Goal: Task Accomplishment & Management: Manage account settings

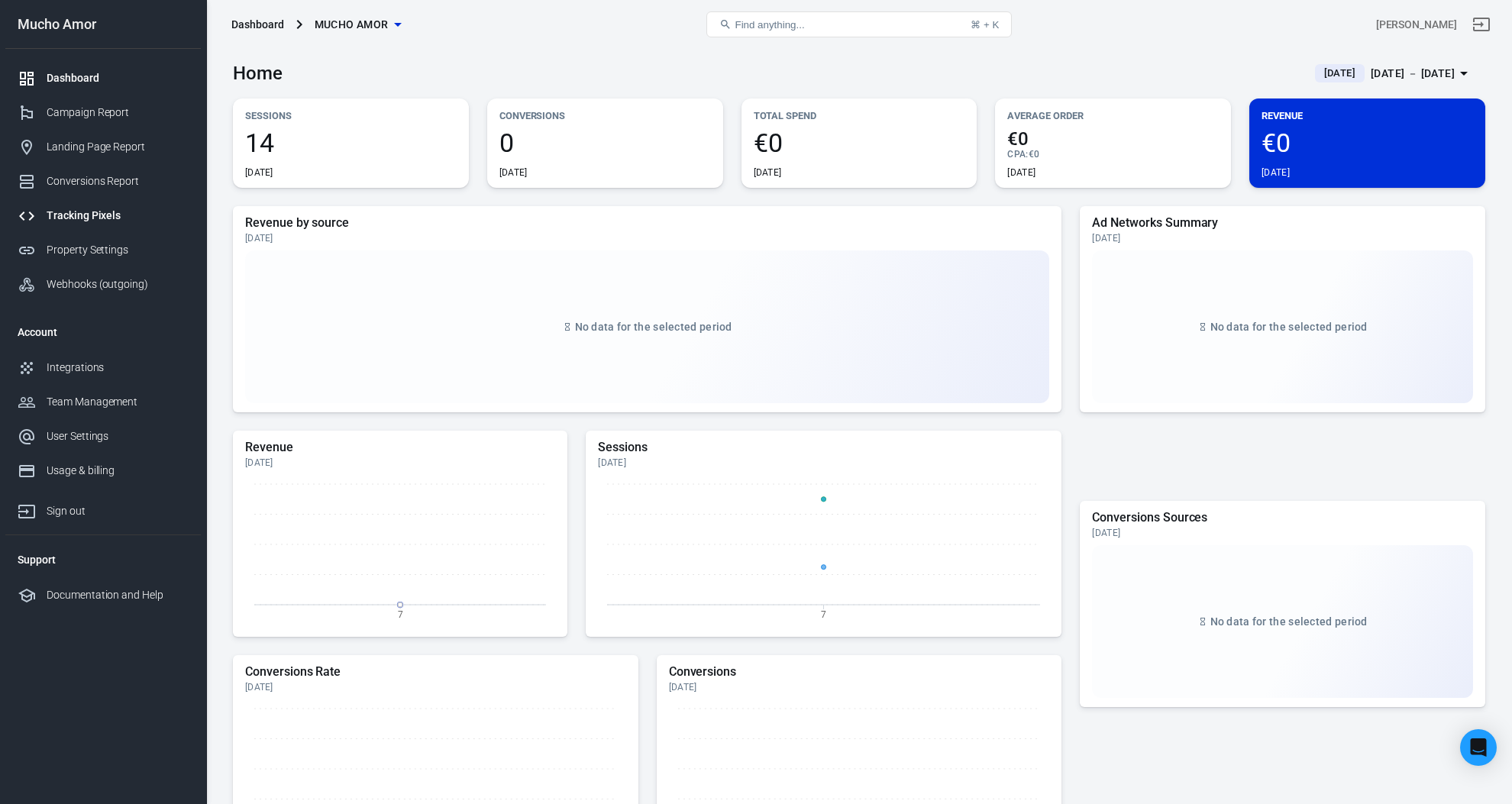
click at [110, 203] on link "Tracking Pixels" at bounding box center [103, 215] width 195 height 34
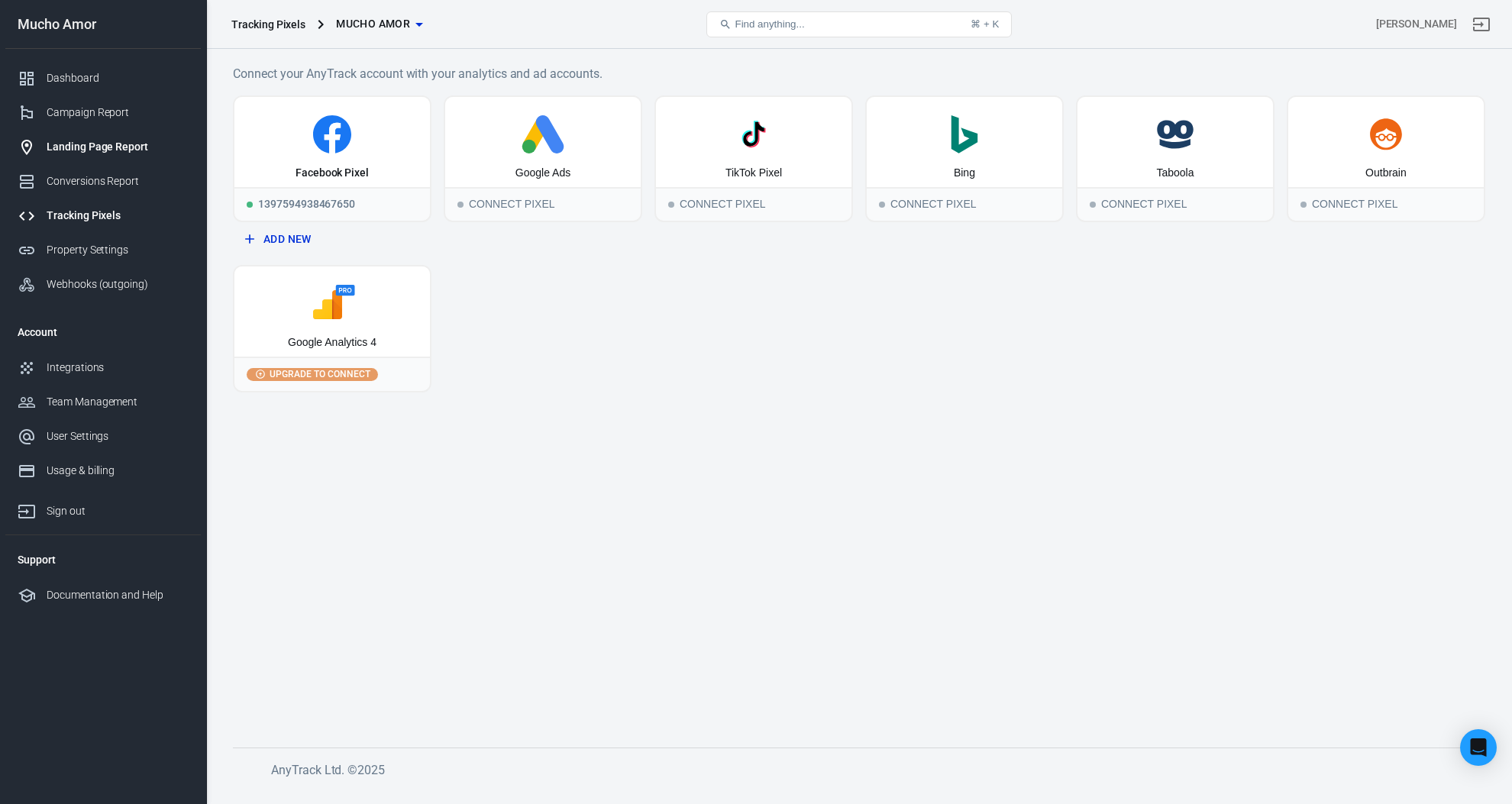
click at [122, 150] on div "Landing Page Report" at bounding box center [117, 146] width 142 height 16
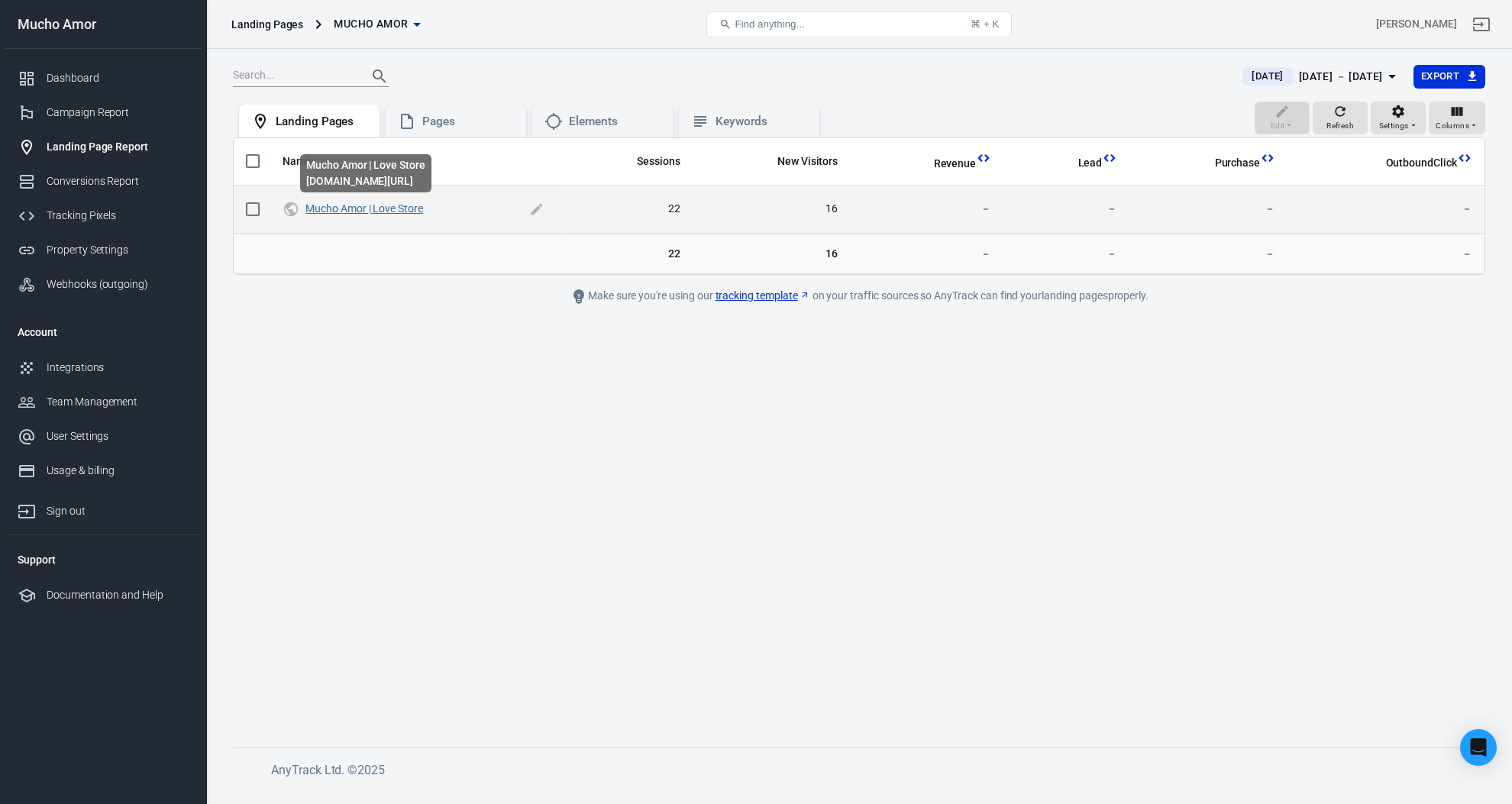
click at [394, 205] on link "Mucho Amor | Love Store" at bounding box center [364, 208] width 118 height 12
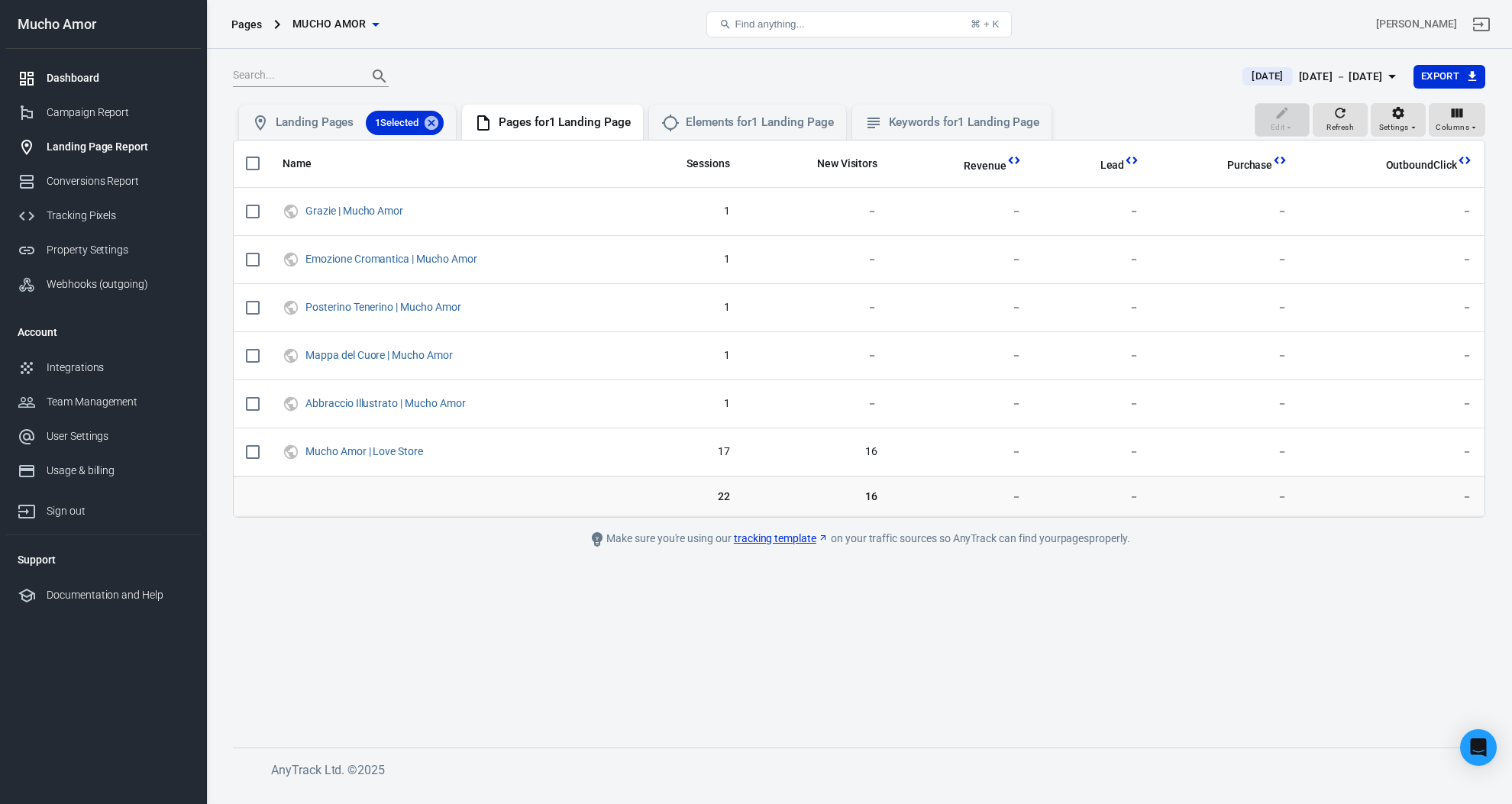
click at [93, 76] on div "Dashboard" at bounding box center [117, 77] width 142 height 16
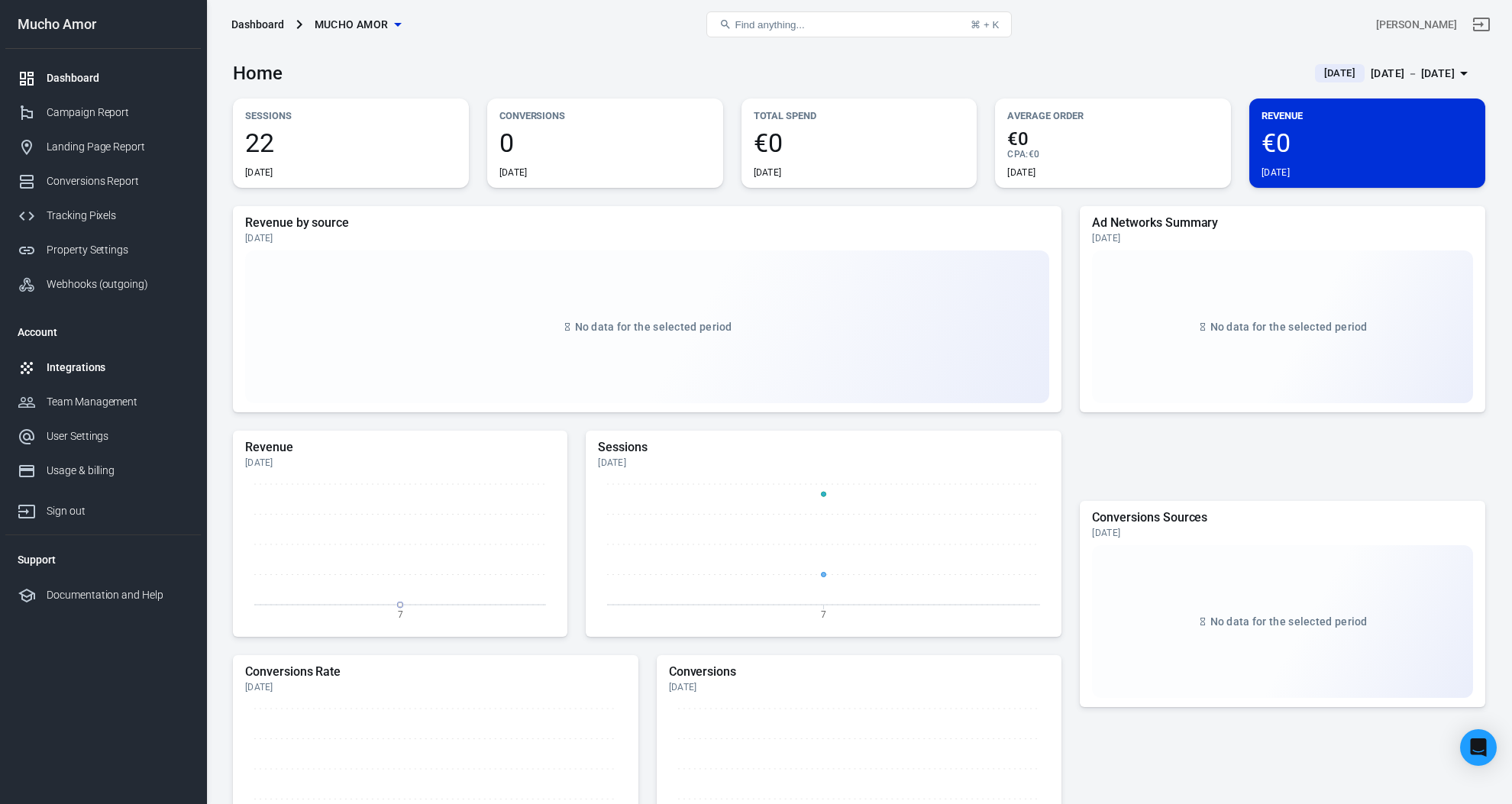
click at [100, 368] on div "Integrations" at bounding box center [117, 368] width 142 height 16
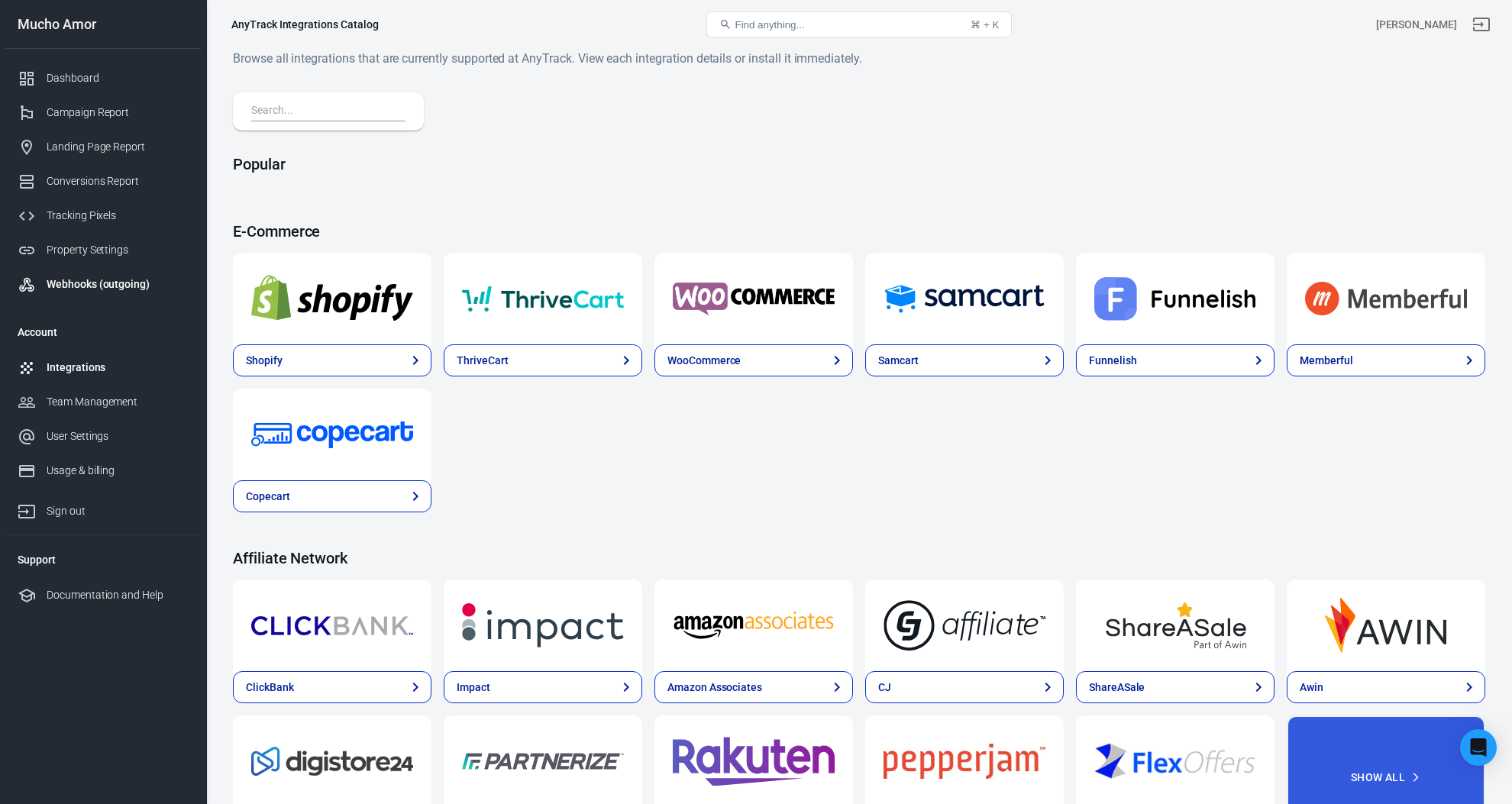
click at [97, 276] on link "Webhooks (outgoing)" at bounding box center [103, 284] width 195 height 34
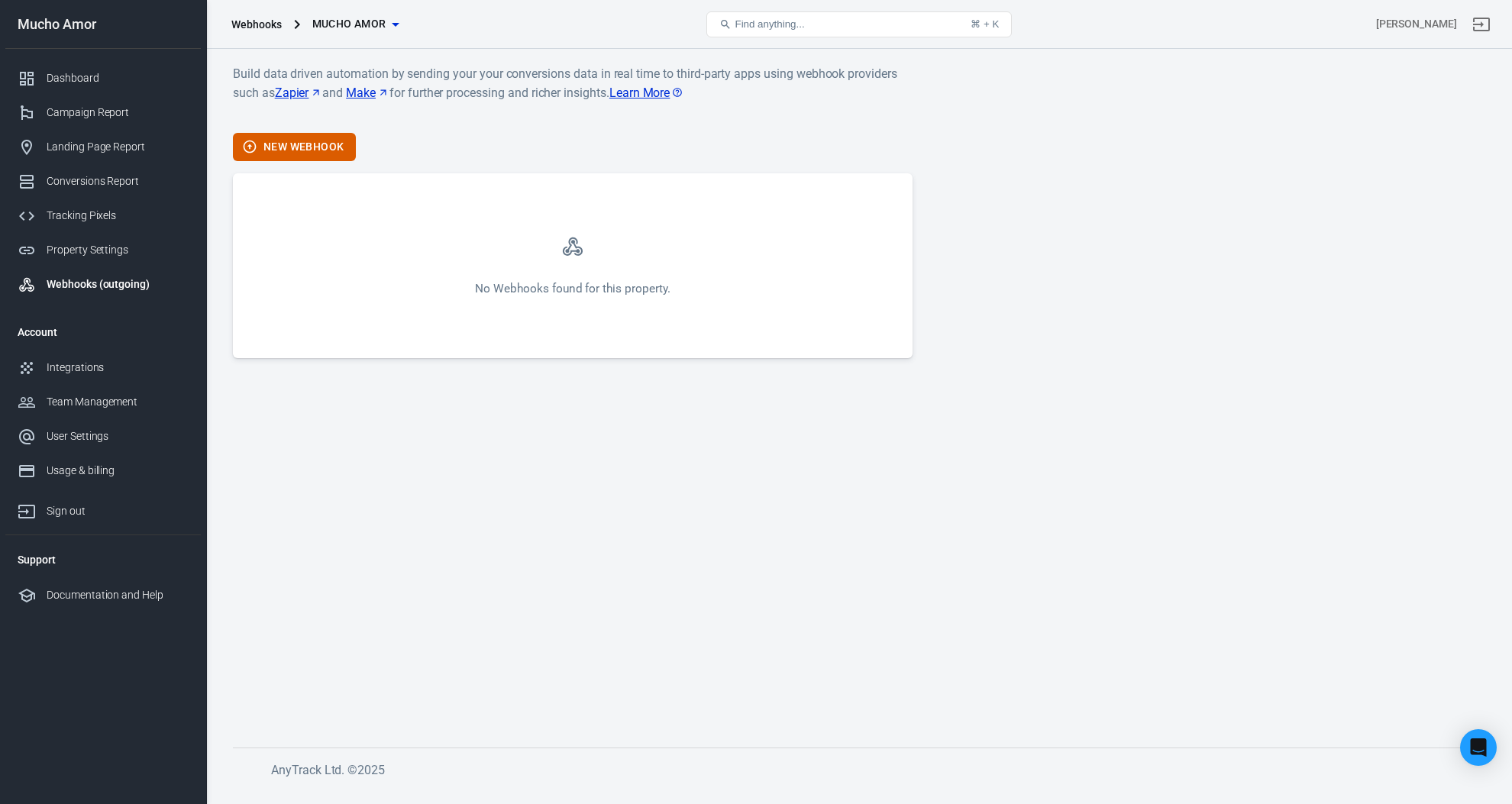
click at [100, 255] on div "Property Settings" at bounding box center [117, 249] width 142 height 16
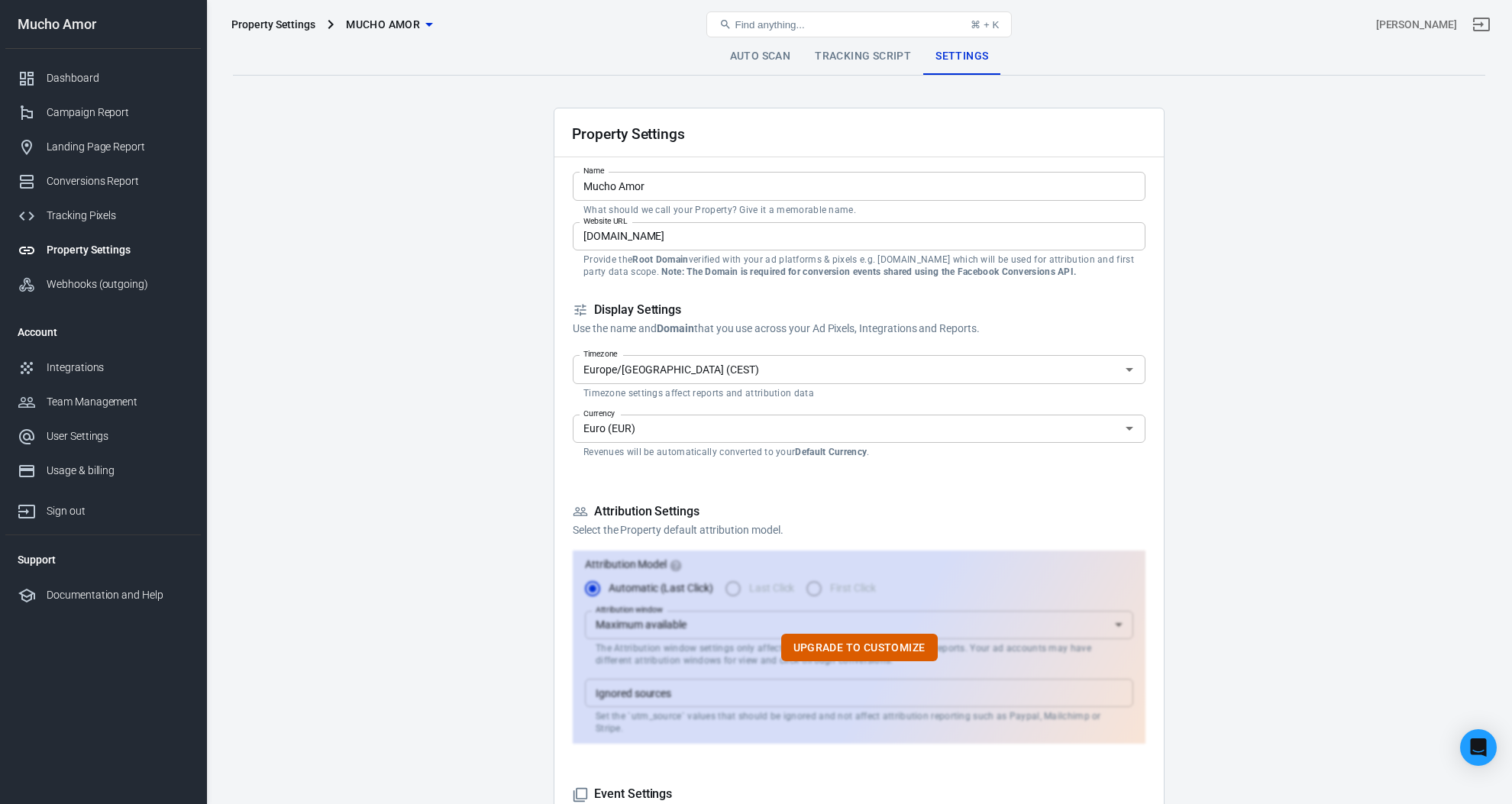
click at [872, 50] on link "Tracking Script" at bounding box center [863, 56] width 121 height 37
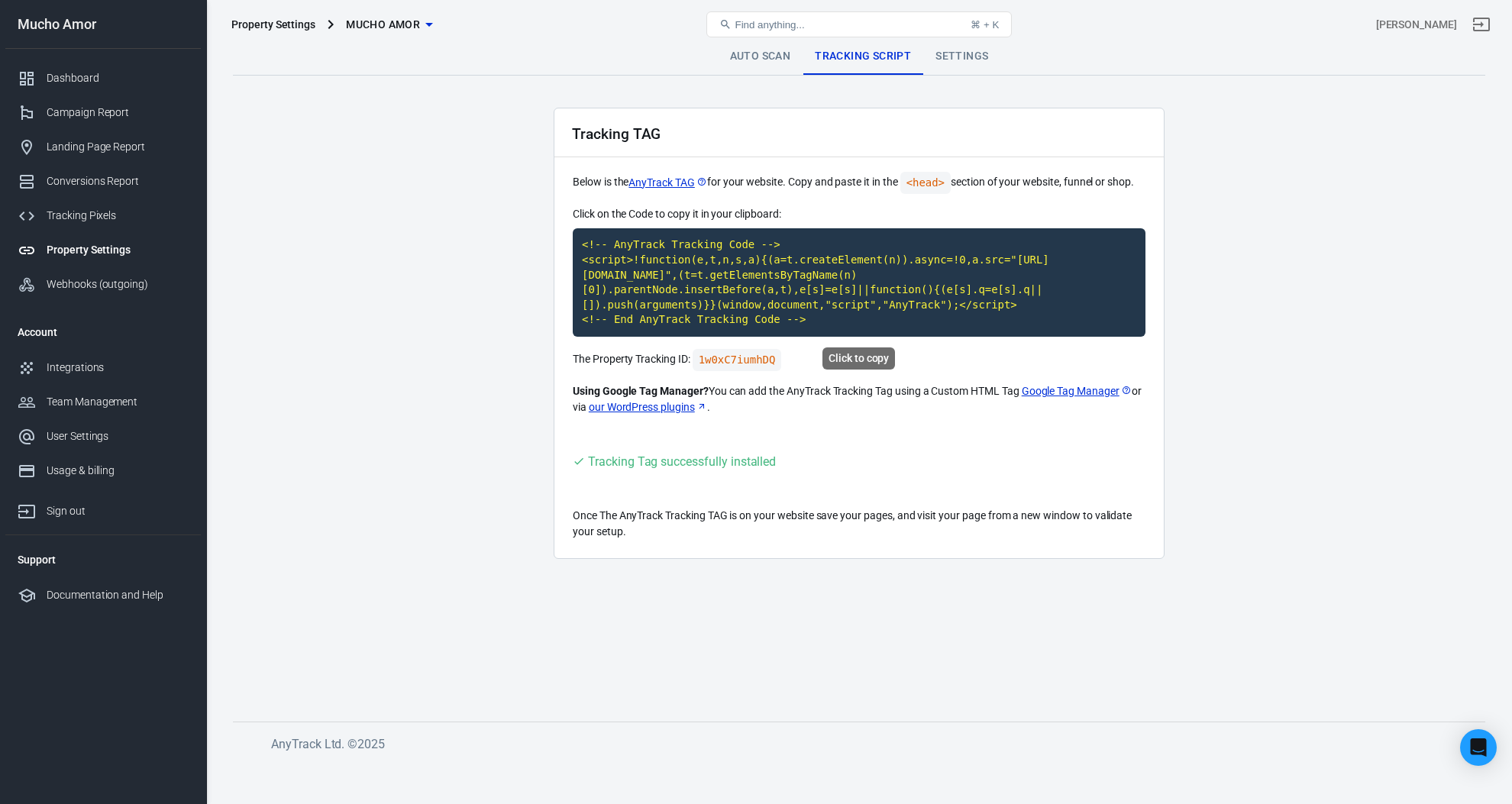
click at [745, 291] on code "<!-- AnyTrack Tracking Code --> <script>!function(e,t,n,s,a){(a=t.createElement…" at bounding box center [858, 282] width 572 height 109
click at [668, 409] on link "our WordPress plugins" at bounding box center [647, 407] width 118 height 16
click at [911, 40] on div "Find anything... ⌘ + K" at bounding box center [858, 24] width 418 height 37
click at [961, 66] on link "Settings" at bounding box center [962, 56] width 77 height 37
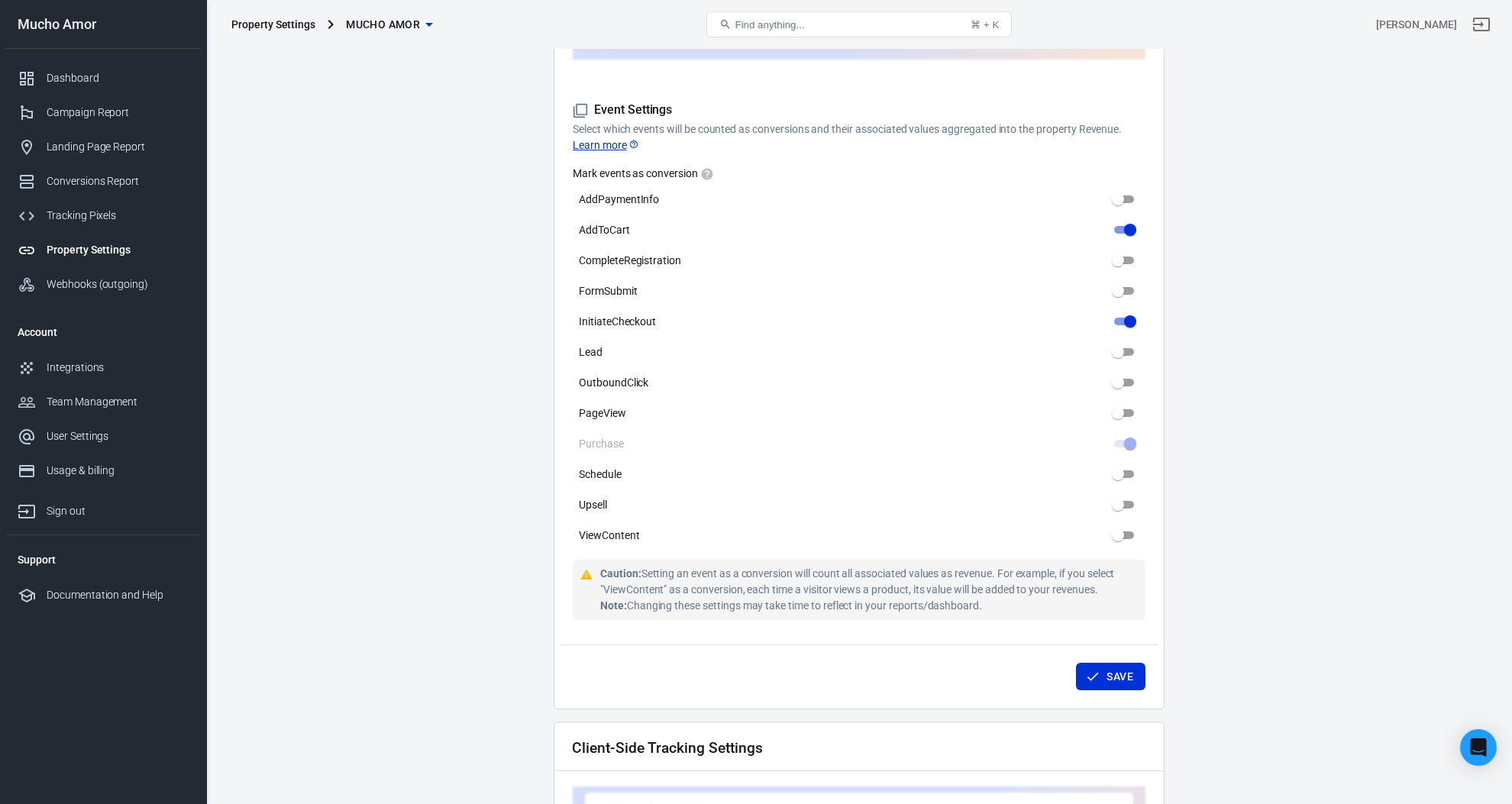
scroll to position [699, 0]
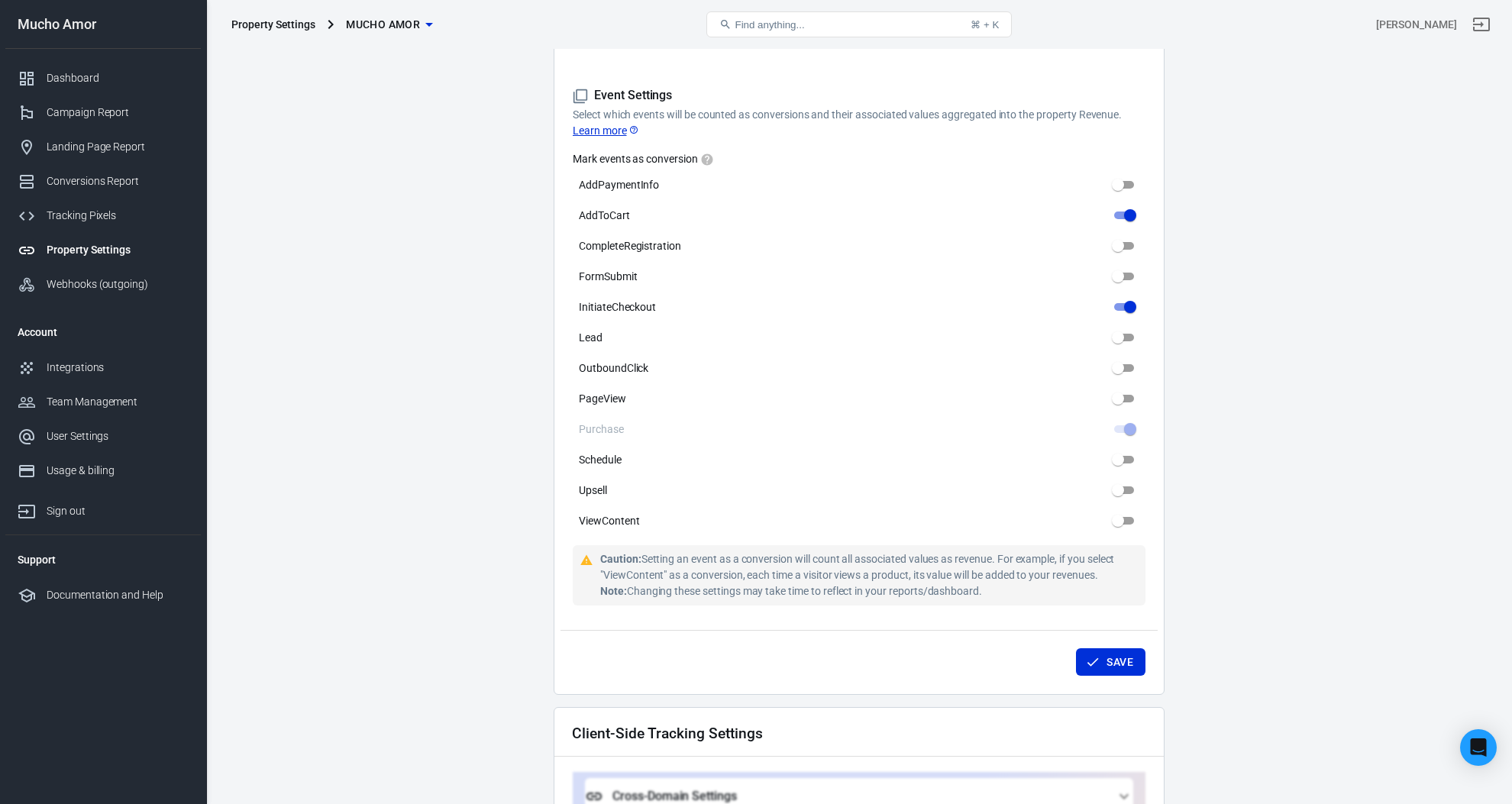
click at [691, 338] on div "Mark events as conversion AddPaymentInfo AddToCart CompleteRegistration FormSub…" at bounding box center [858, 342] width 572 height 382
drag, startPoint x: 739, startPoint y: 104, endPoint x: 1113, endPoint y: 107, distance: 374.0
click at [1113, 107] on p "Select which events will be counted as conversions and their associated values …" at bounding box center [858, 123] width 572 height 32
click at [1114, 107] on p "Select which events will be counted as conversions and their associated values …" at bounding box center [858, 123] width 572 height 32
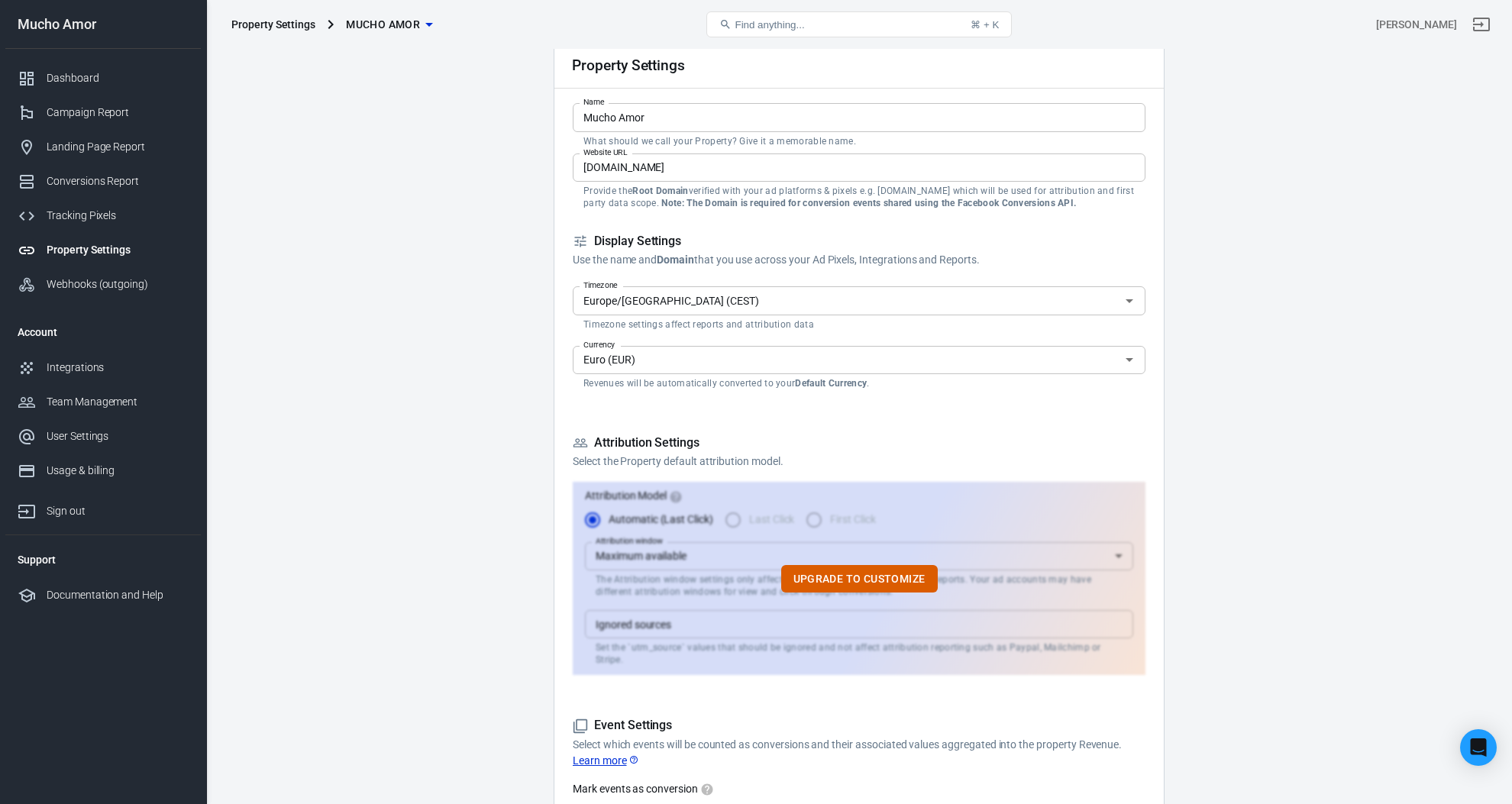
scroll to position [0, 0]
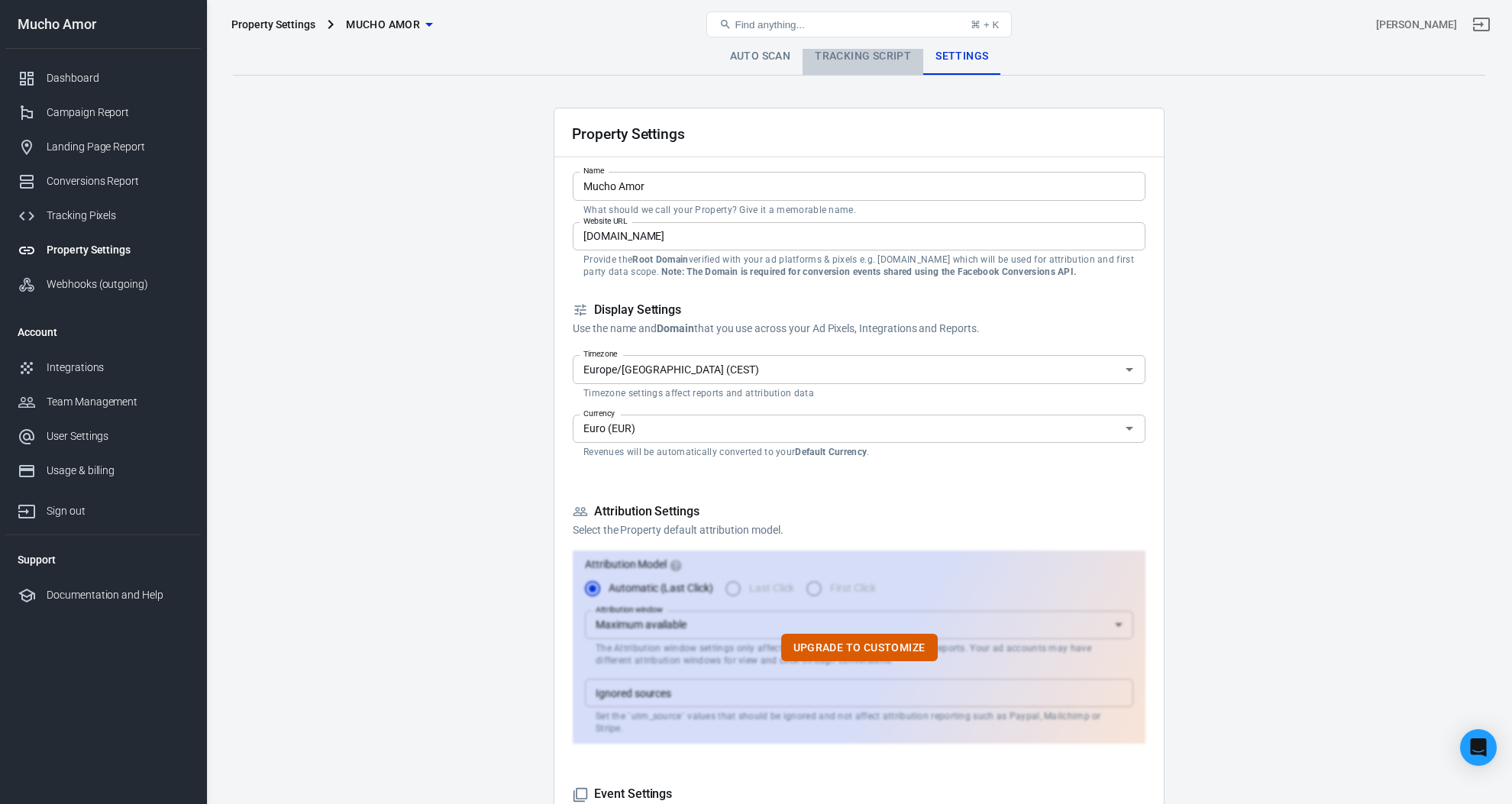
click at [859, 57] on link "Tracking Script" at bounding box center [863, 56] width 121 height 37
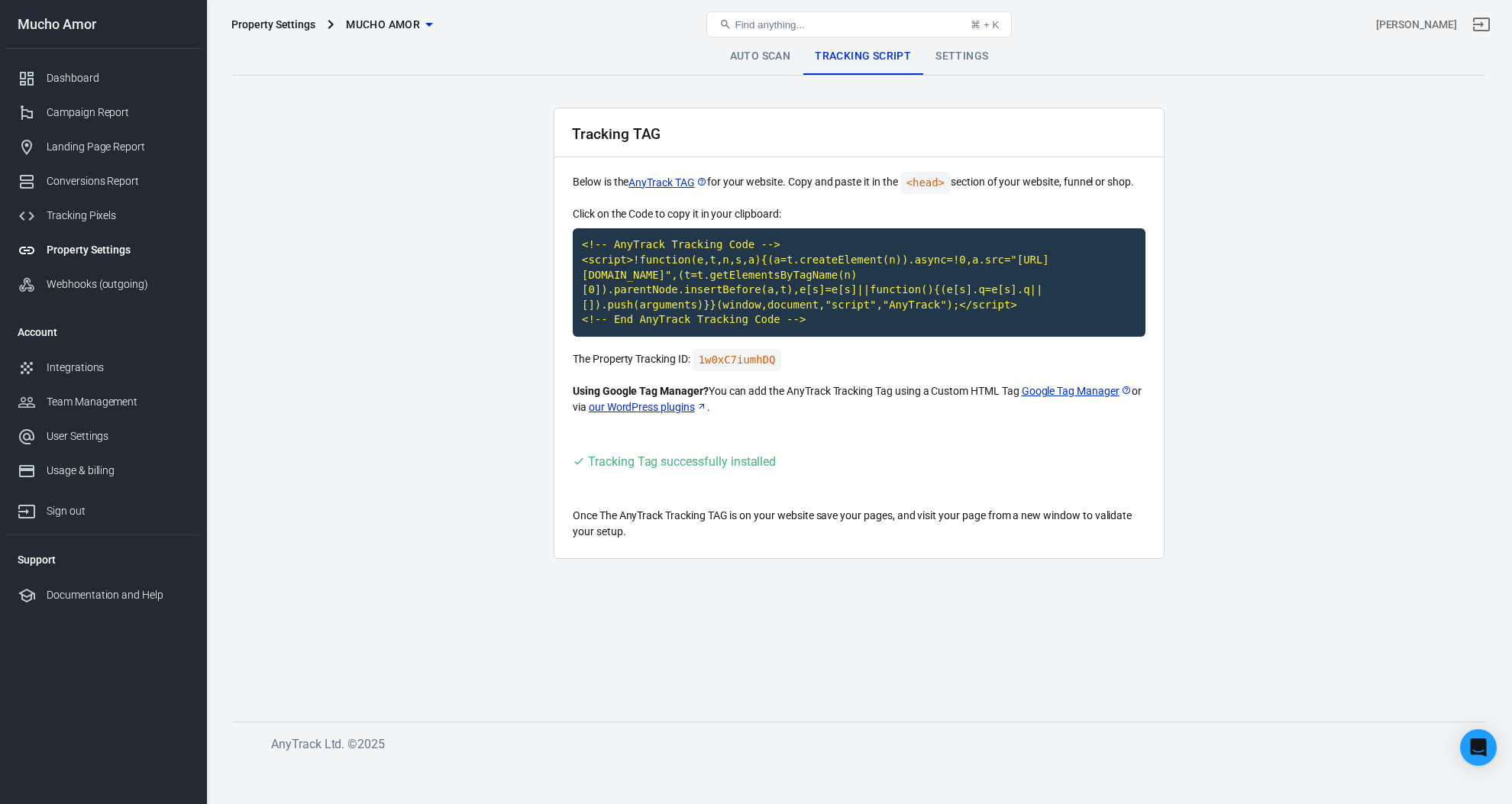
click at [755, 46] on div "Property Settings Mucho Amor Find anything... ⌘ + K [PERSON_NAME]" at bounding box center [859, 25] width 1305 height 49
click at [756, 58] on link "Auto Scan" at bounding box center [760, 56] width 86 height 37
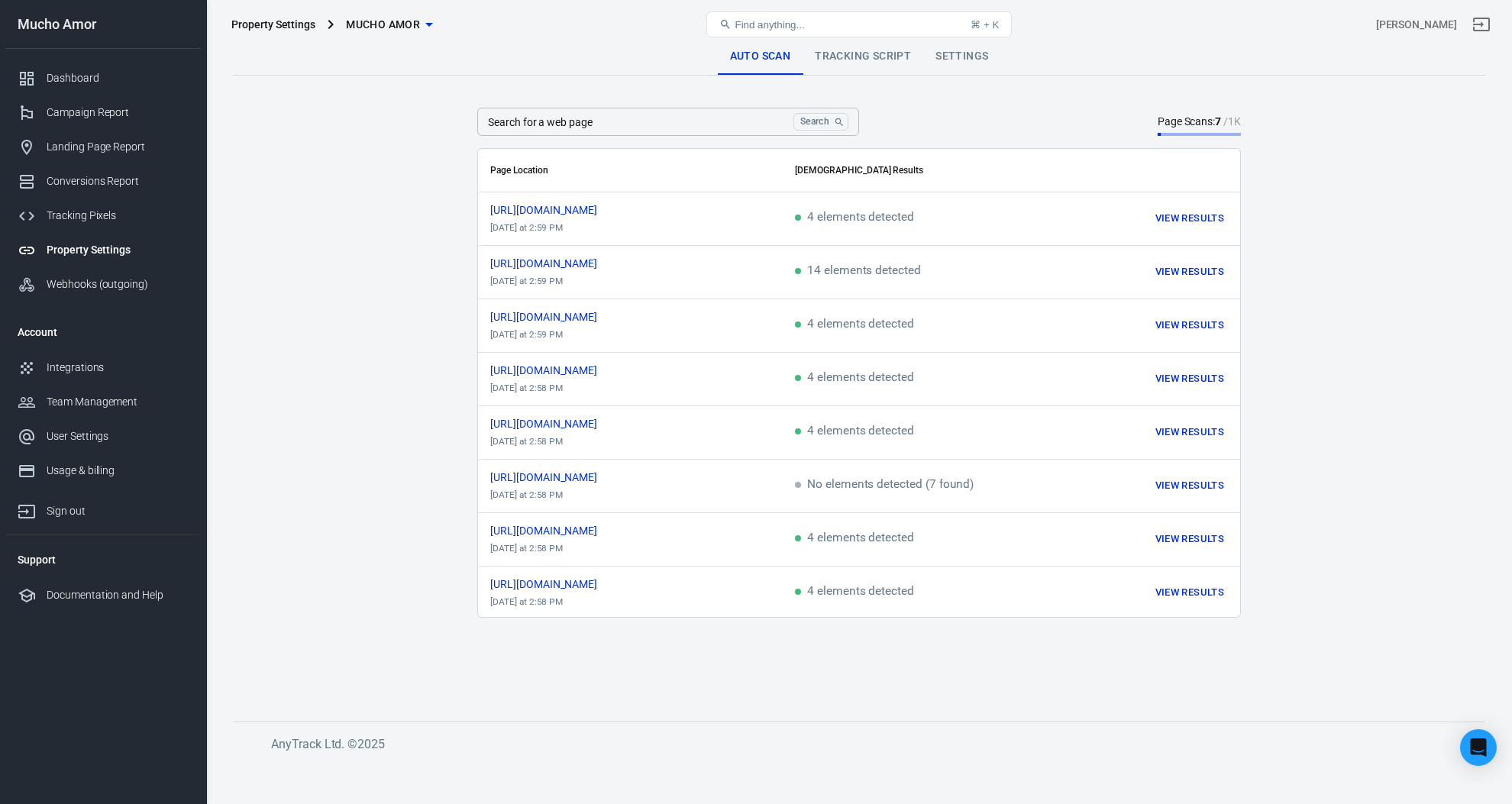
click at [1187, 122] on div "Page Scans: 7 / 1K" at bounding box center [1199, 121] width 83 height 16
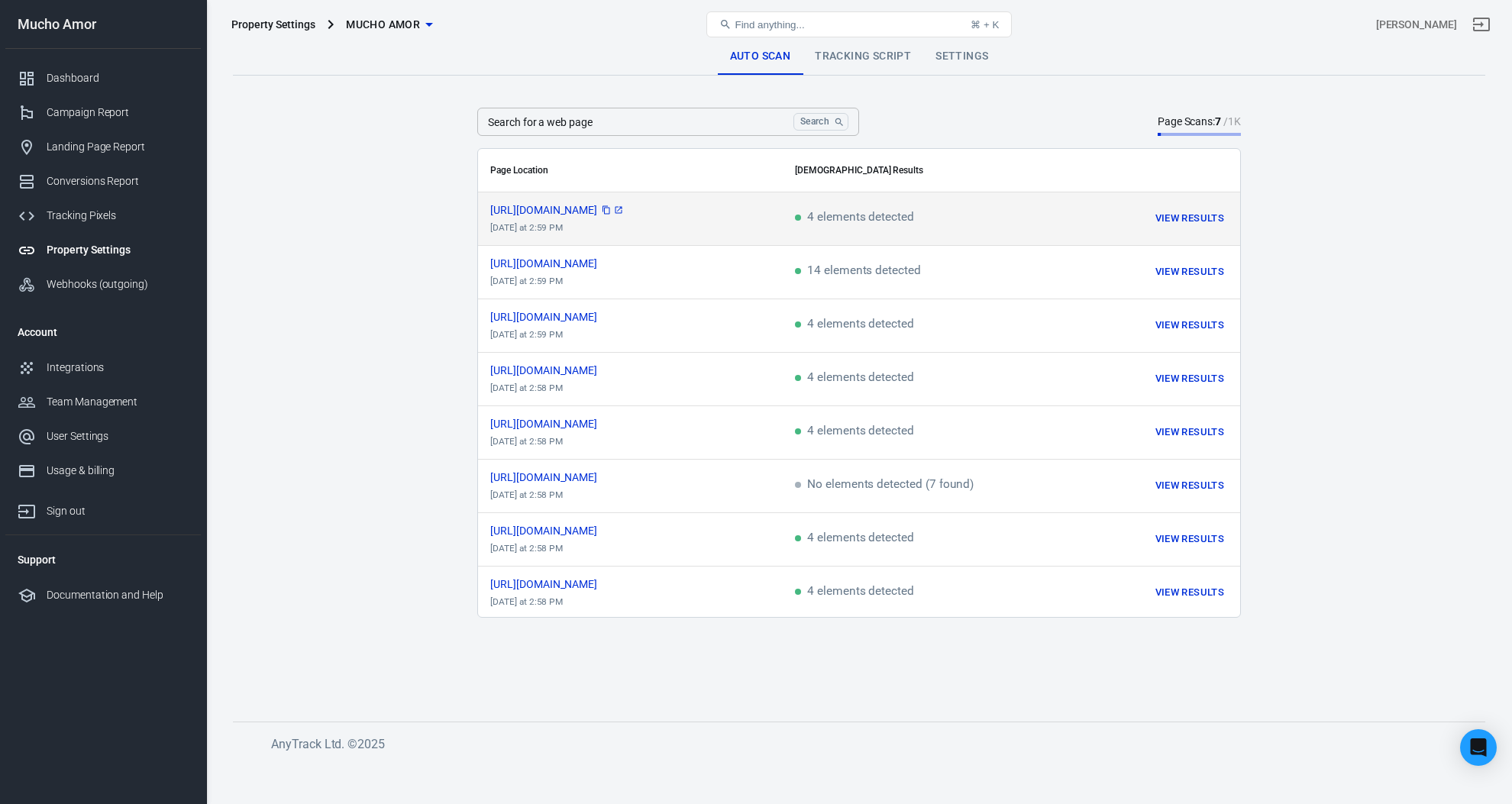
click at [624, 212] on span "[URL][DOMAIN_NAME]" at bounding box center [557, 210] width 134 height 10
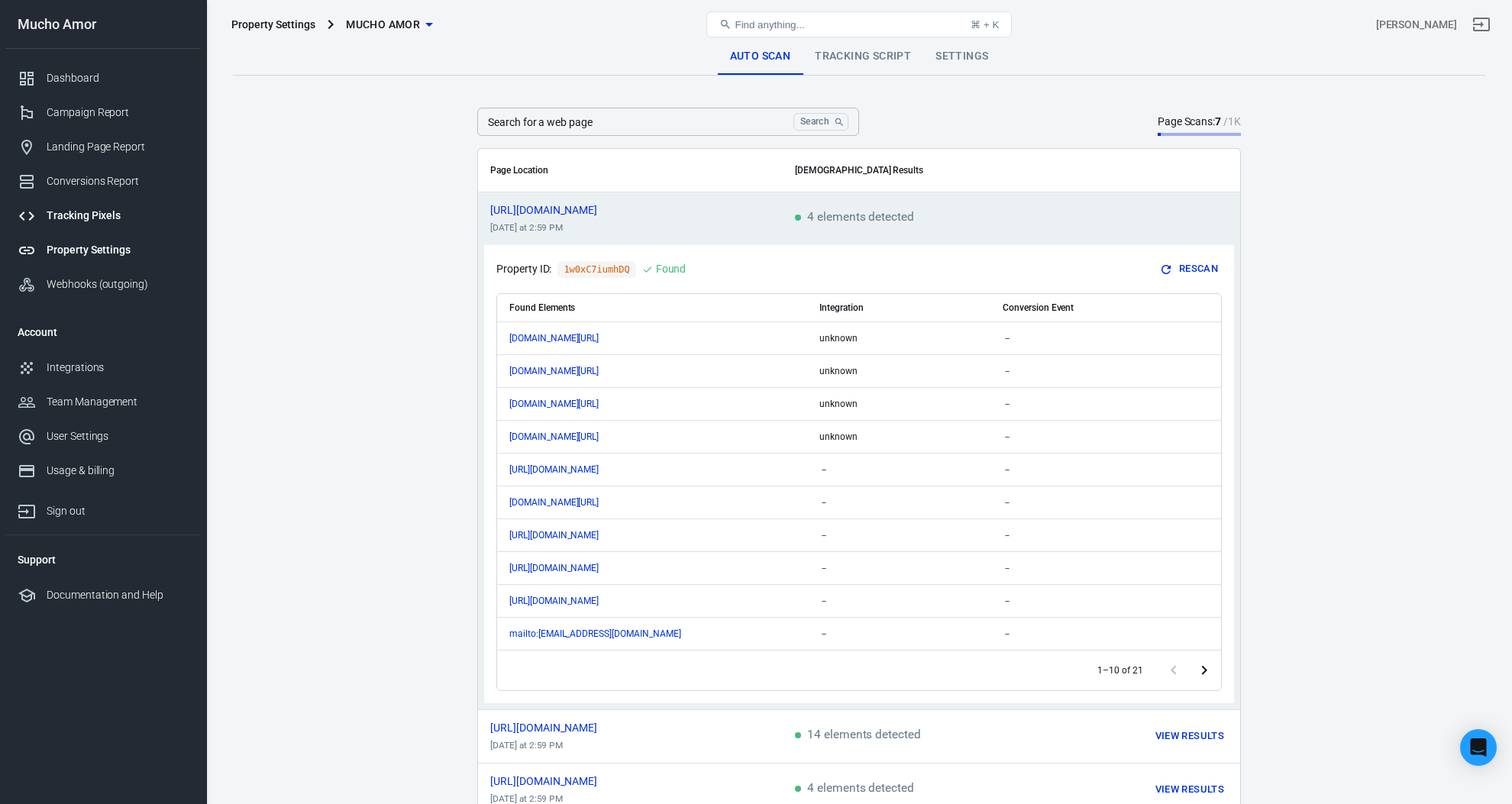
click at [104, 210] on div "Tracking Pixels" at bounding box center [117, 215] width 142 height 16
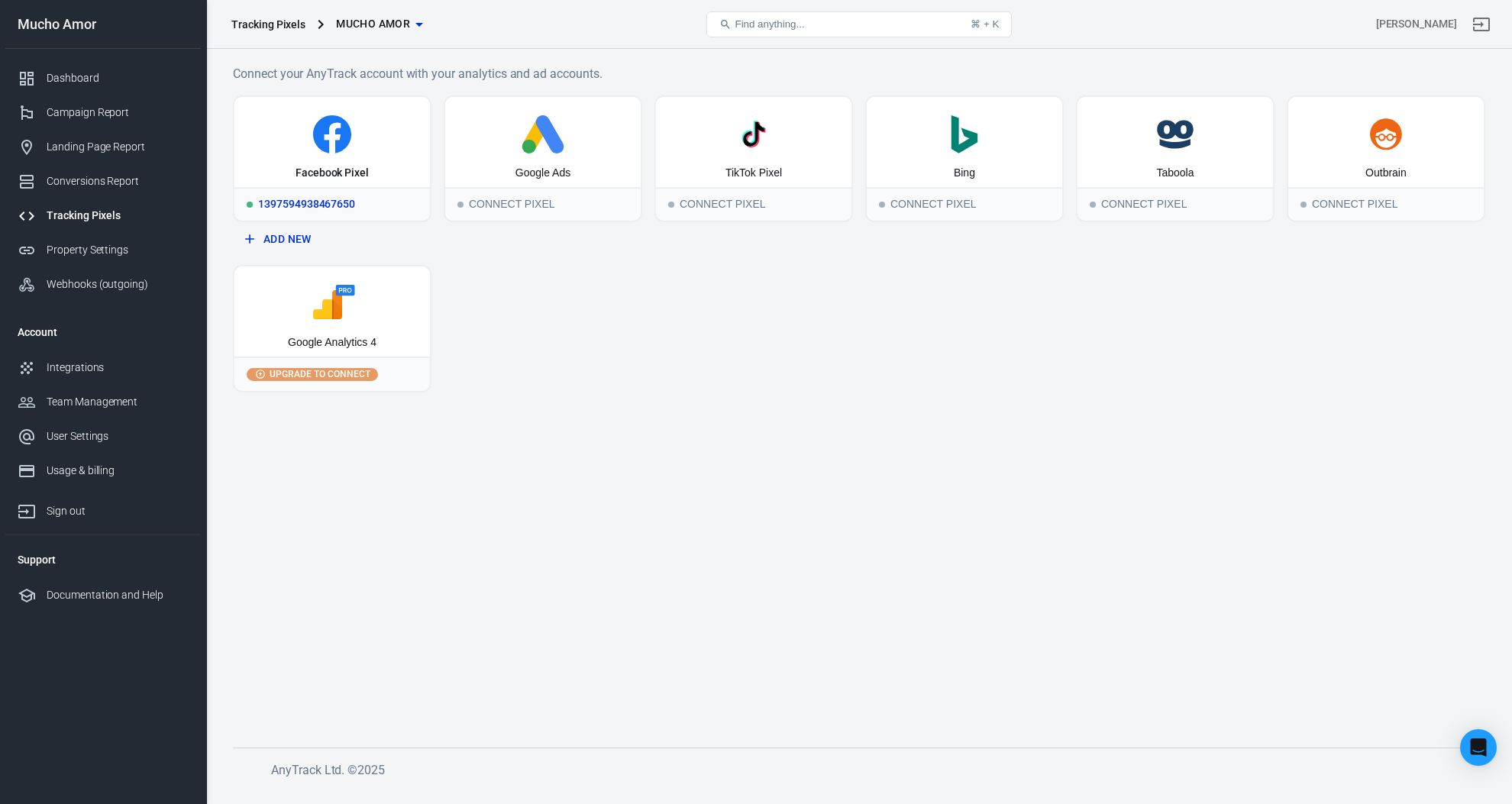
click at [349, 153] on icon at bounding box center [332, 134] width 183 height 38
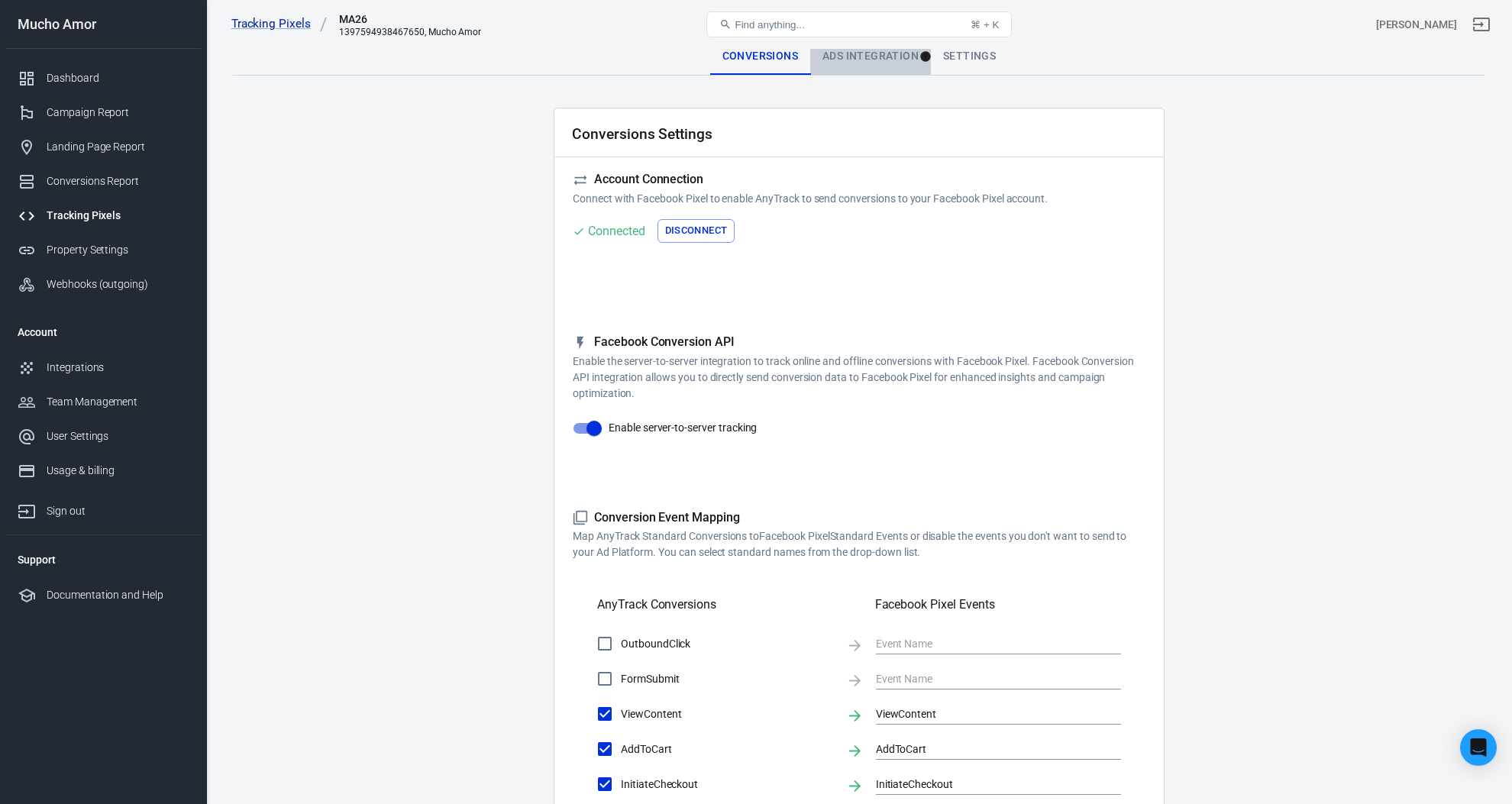
click at [854, 60] on div "Ads Integration" at bounding box center [871, 56] width 121 height 37
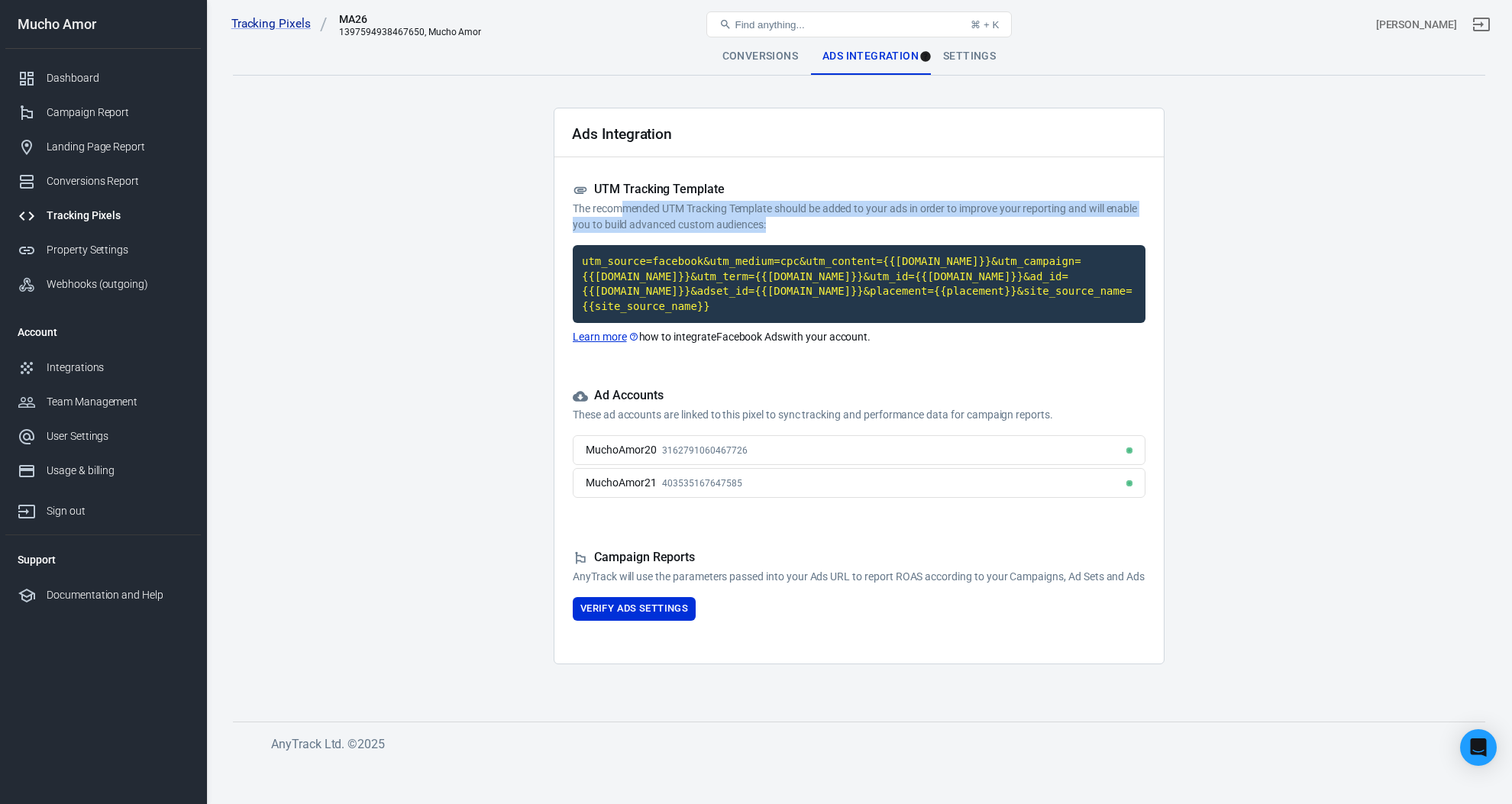
drag, startPoint x: 623, startPoint y: 206, endPoint x: 822, endPoint y: 225, distance: 199.9
click at [822, 225] on p "The recommended UTM Tracking Template should be added to your ads in order to i…" at bounding box center [858, 217] width 572 height 32
click at [808, 225] on p "The recommended UTM Tracking Template should be added to your ads in order to i…" at bounding box center [858, 217] width 572 height 32
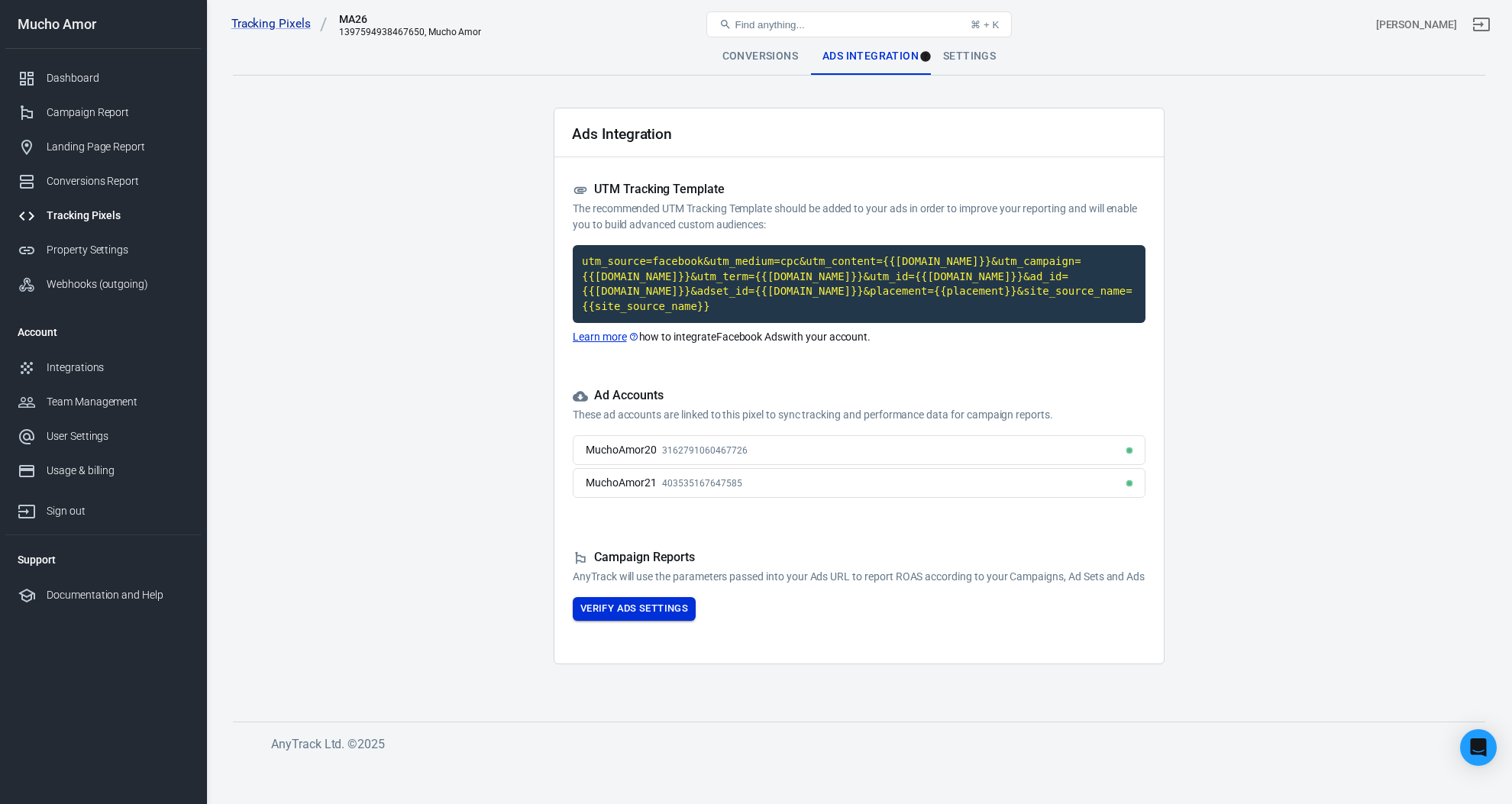
click at [644, 621] on button "Verify Ads Settings" at bounding box center [634, 608] width 123 height 24
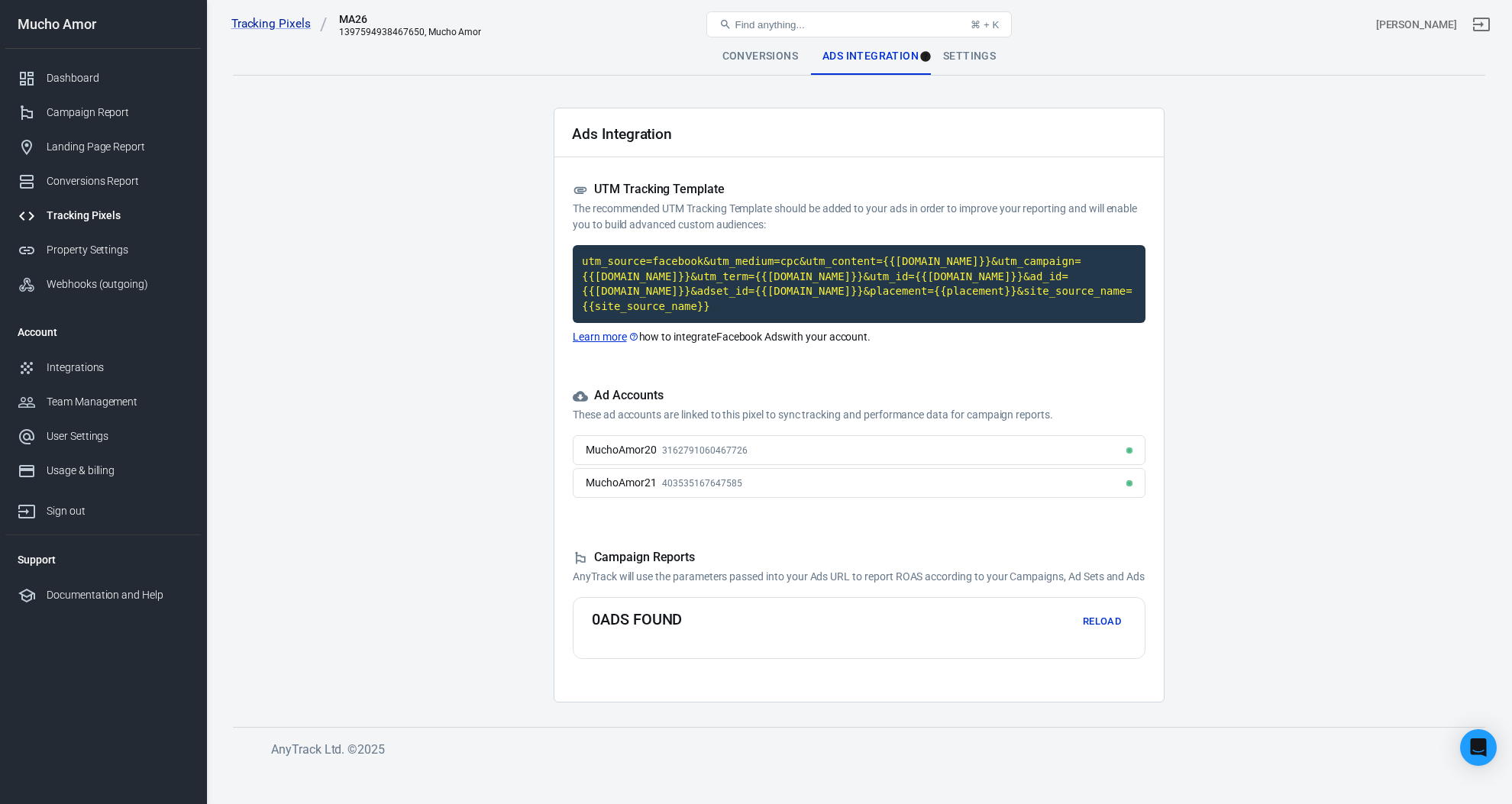
click at [1011, 50] on div "Conversions Ads Integration Settings" at bounding box center [859, 56] width 1252 height 37
click at [985, 54] on div "Settings" at bounding box center [970, 56] width 77 height 37
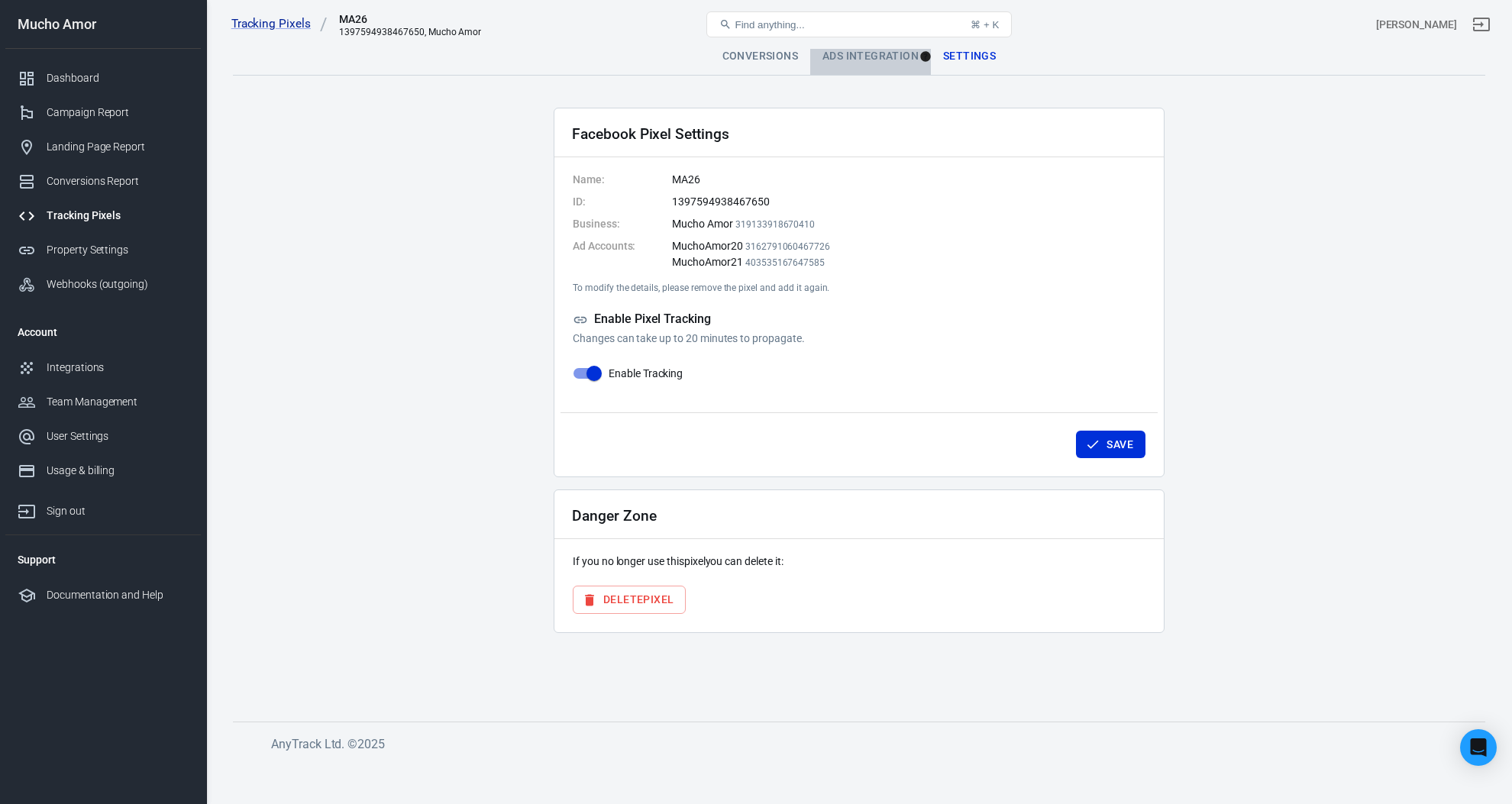
click at [863, 66] on div "Ads Integration" at bounding box center [871, 56] width 121 height 37
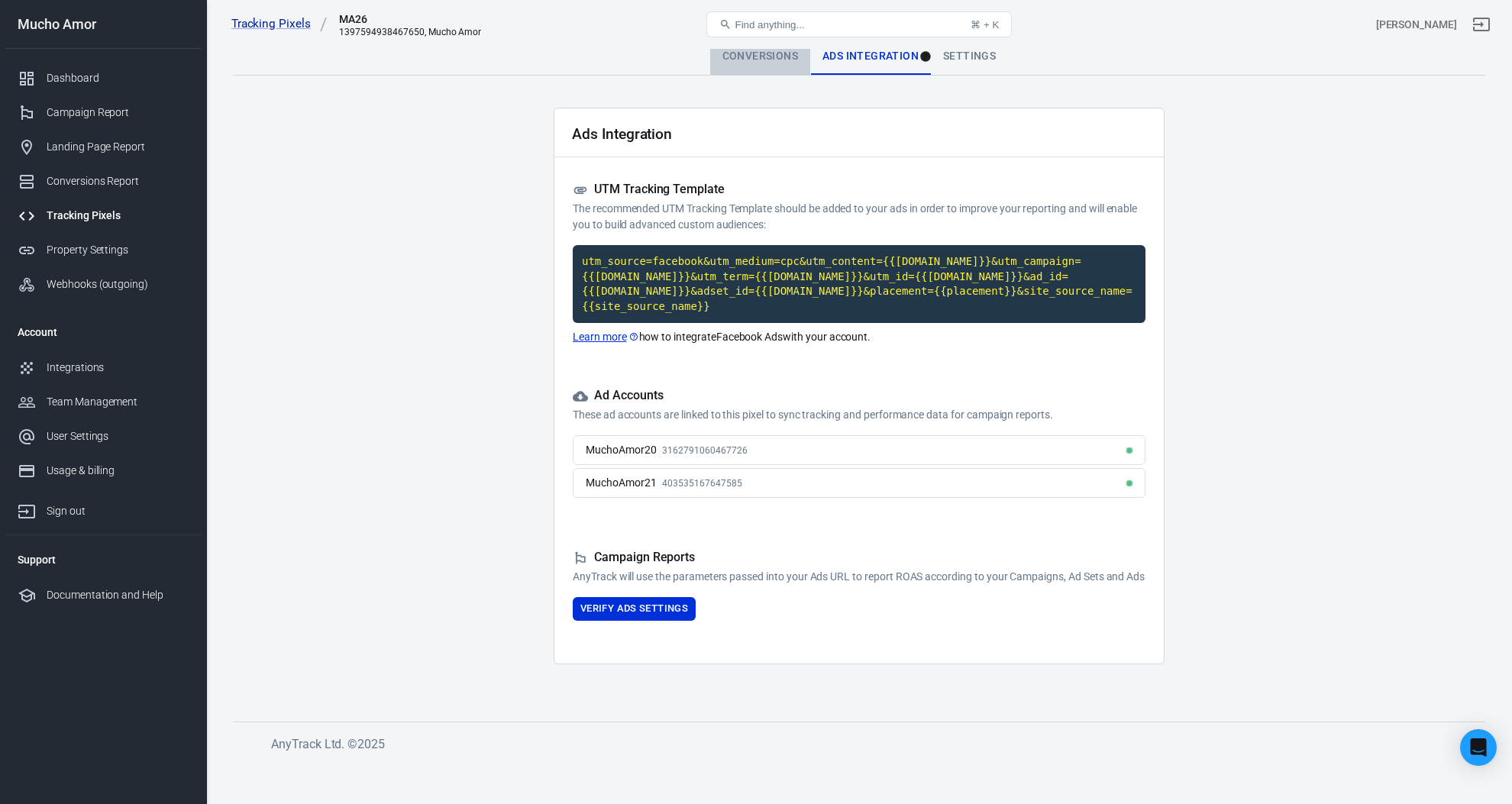
click at [753, 58] on div "Conversions" at bounding box center [760, 56] width 100 height 37
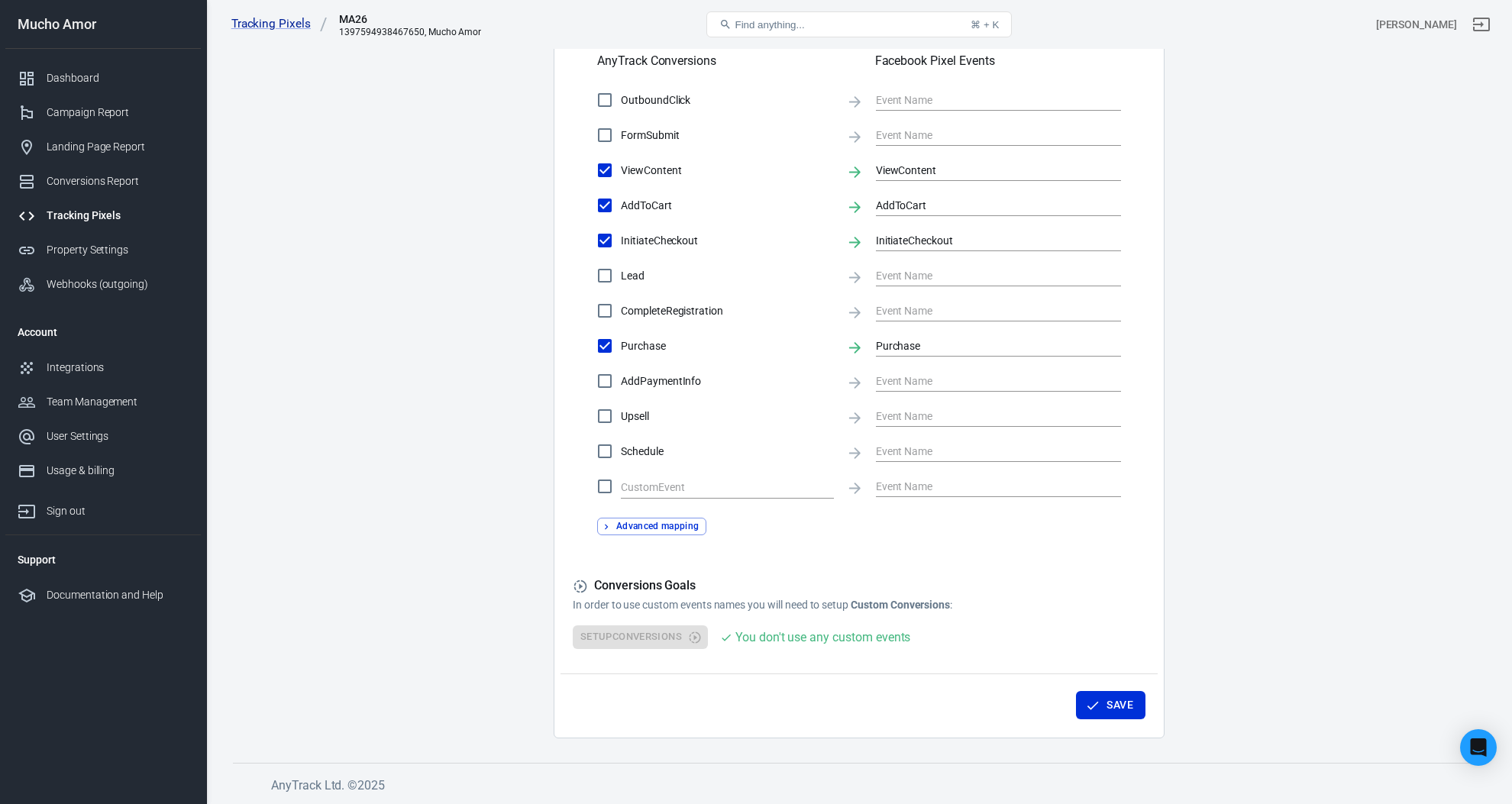
scroll to position [545, 0]
click at [126, 184] on div "Conversions Report" at bounding box center [117, 181] width 142 height 16
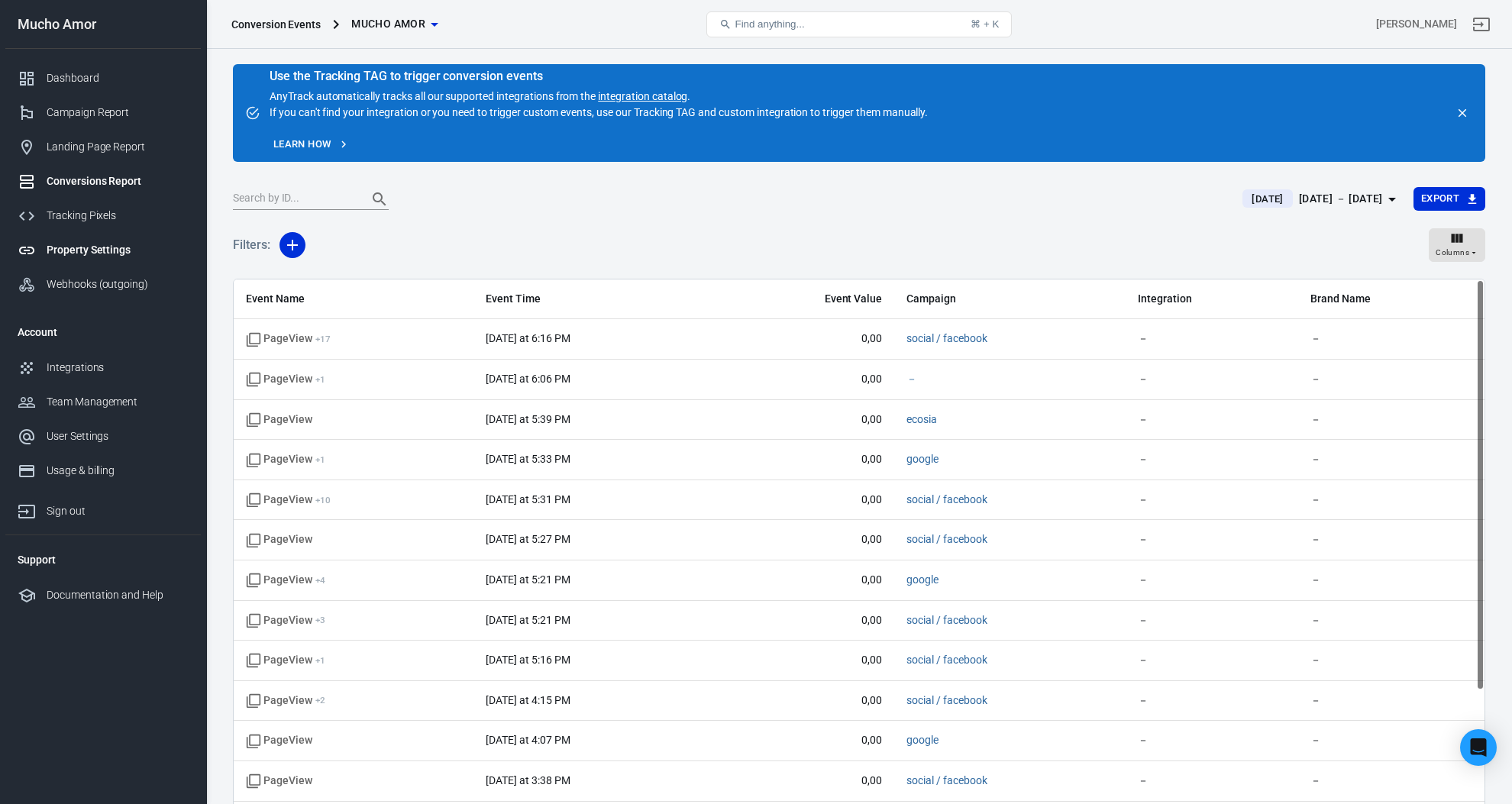
click at [95, 240] on link "Property Settings" at bounding box center [103, 250] width 195 height 34
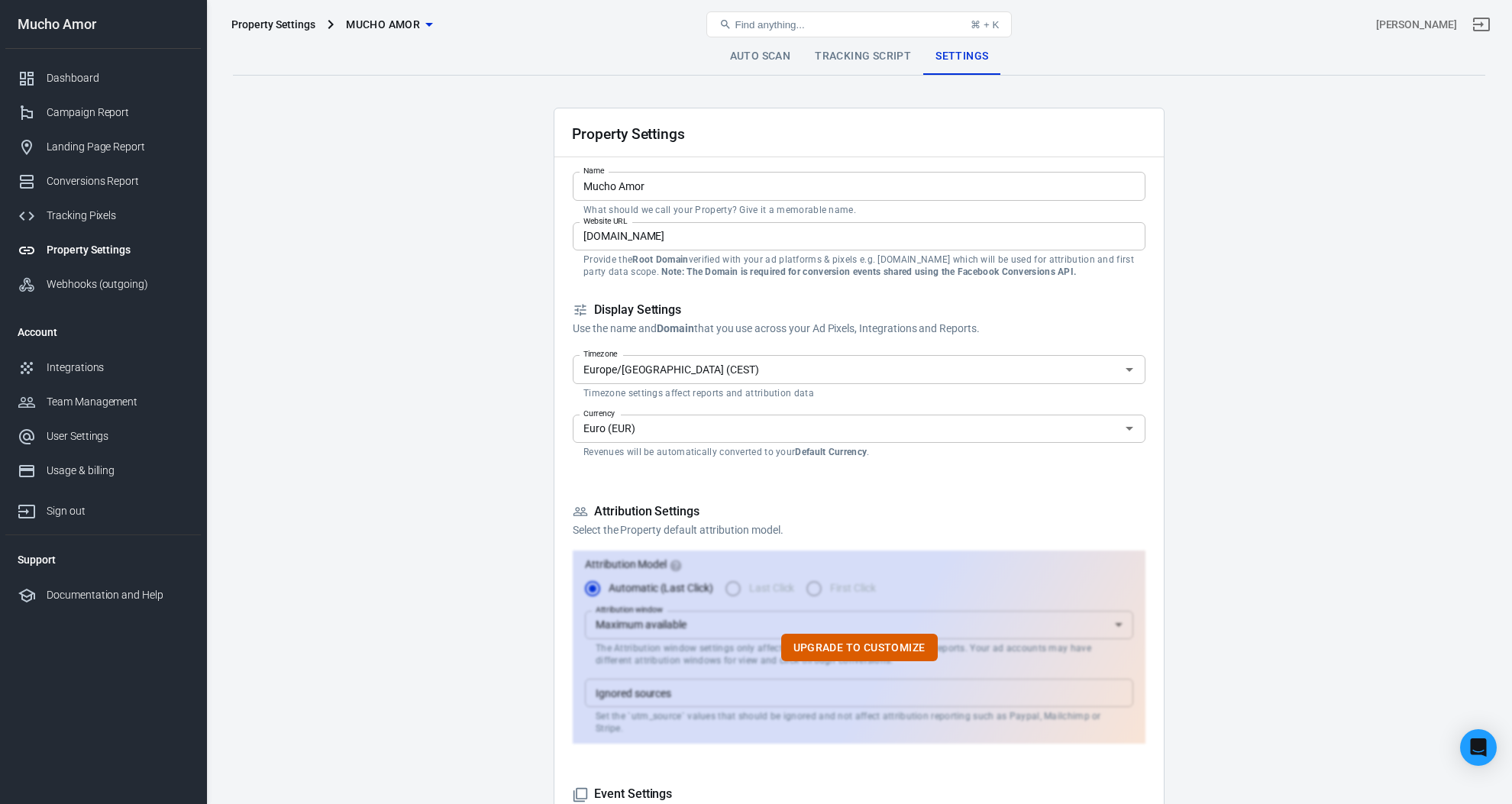
click at [99, 217] on div "Tracking Pixels" at bounding box center [117, 215] width 142 height 16
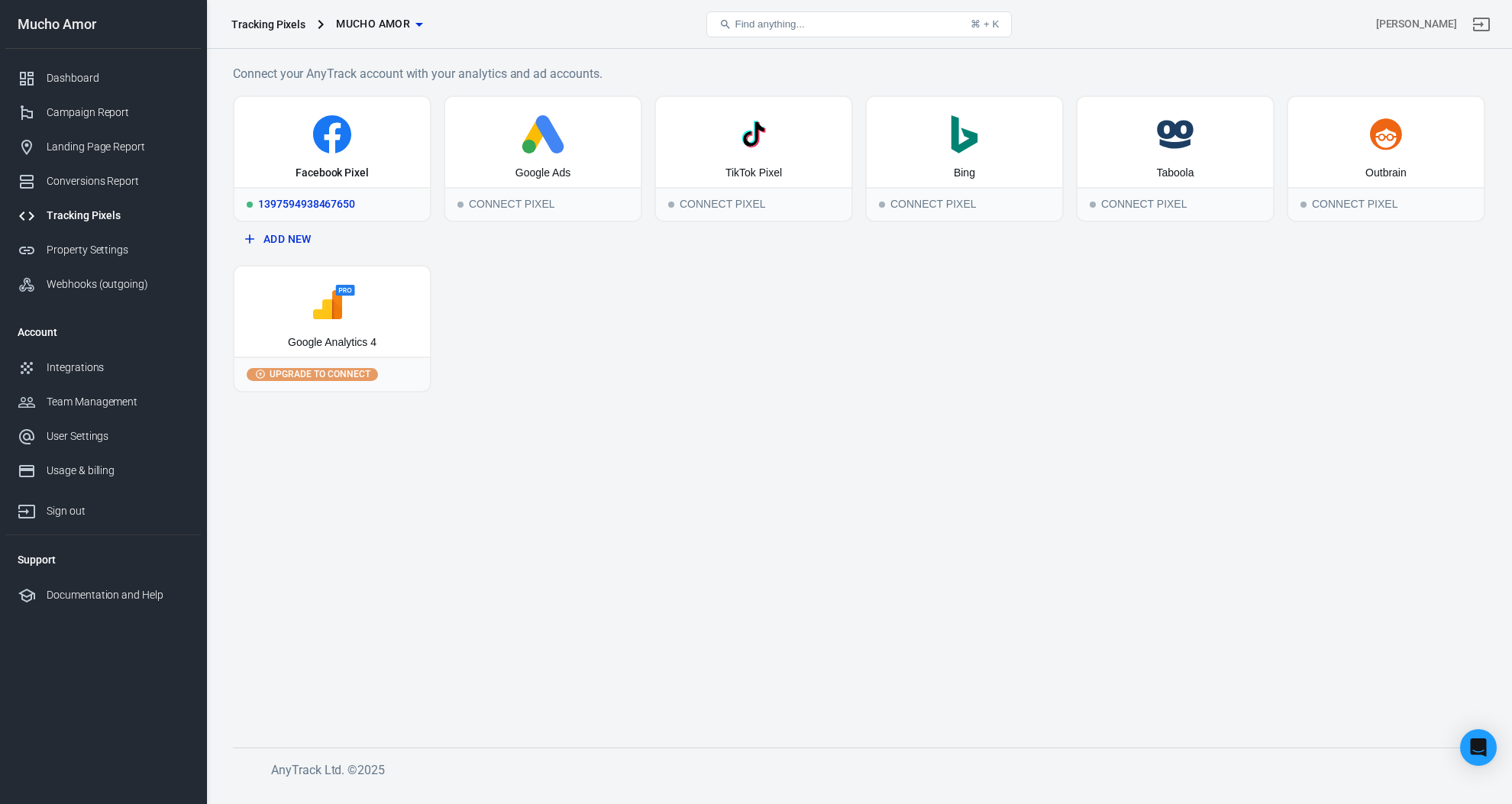
click at [367, 184] on div "Facebook Pixel" at bounding box center [331, 142] width 195 height 90
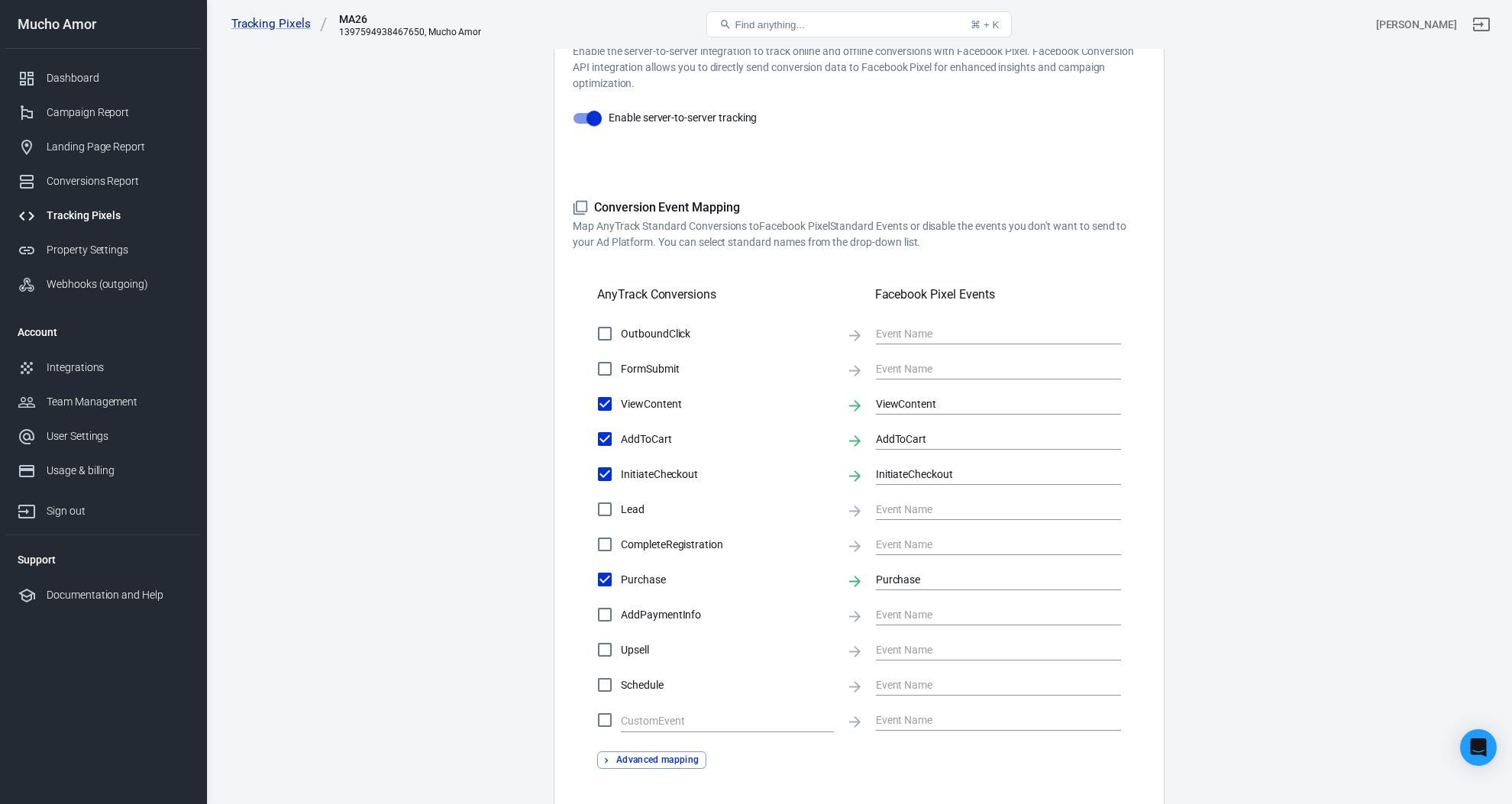
scroll to position [313, 0]
click at [129, 363] on div "Integrations" at bounding box center [117, 368] width 142 height 16
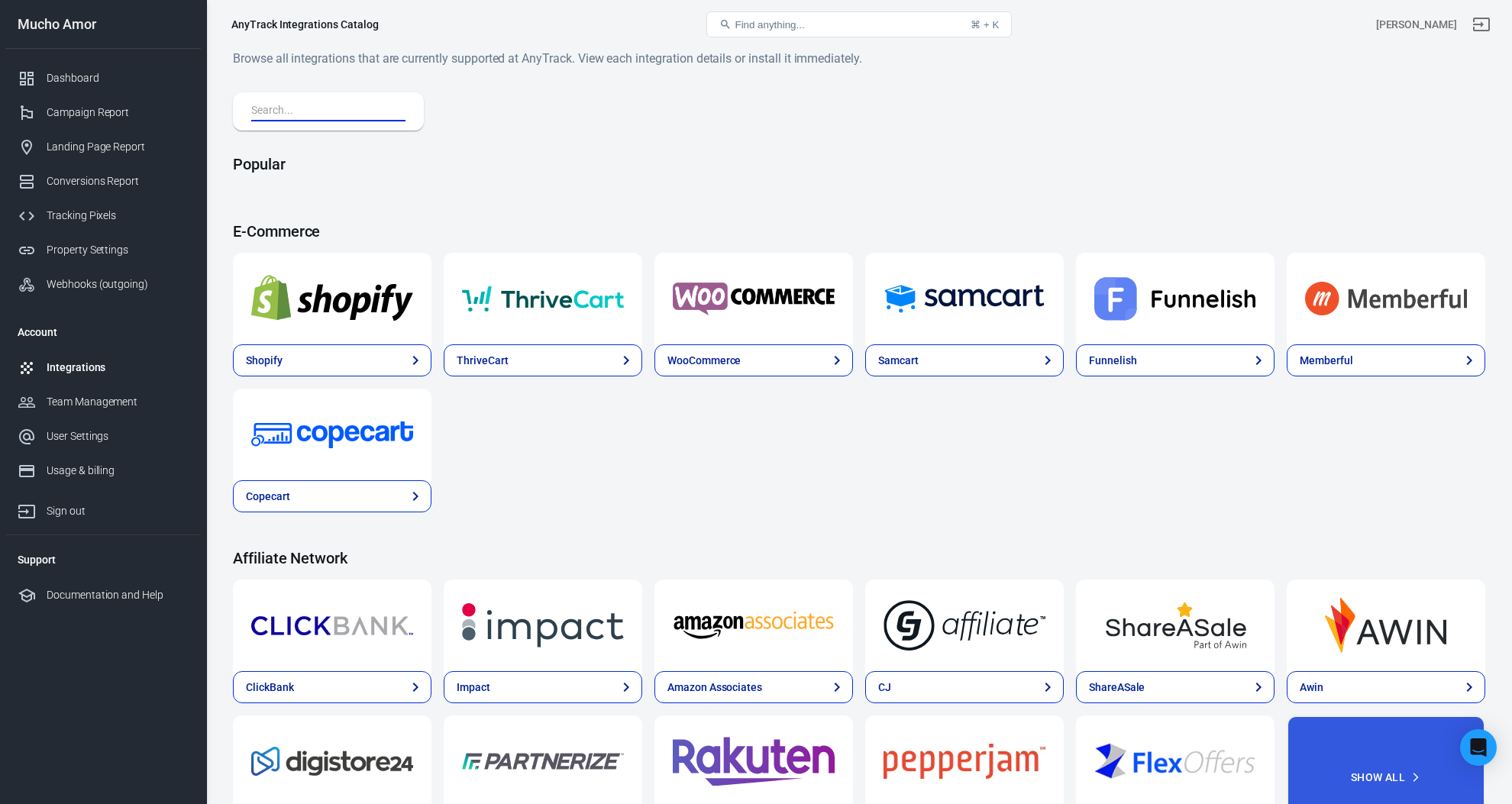
click at [361, 111] on input "text" at bounding box center [325, 111] width 148 height 20
click at [104, 226] on link "Tracking Pixels" at bounding box center [103, 215] width 195 height 34
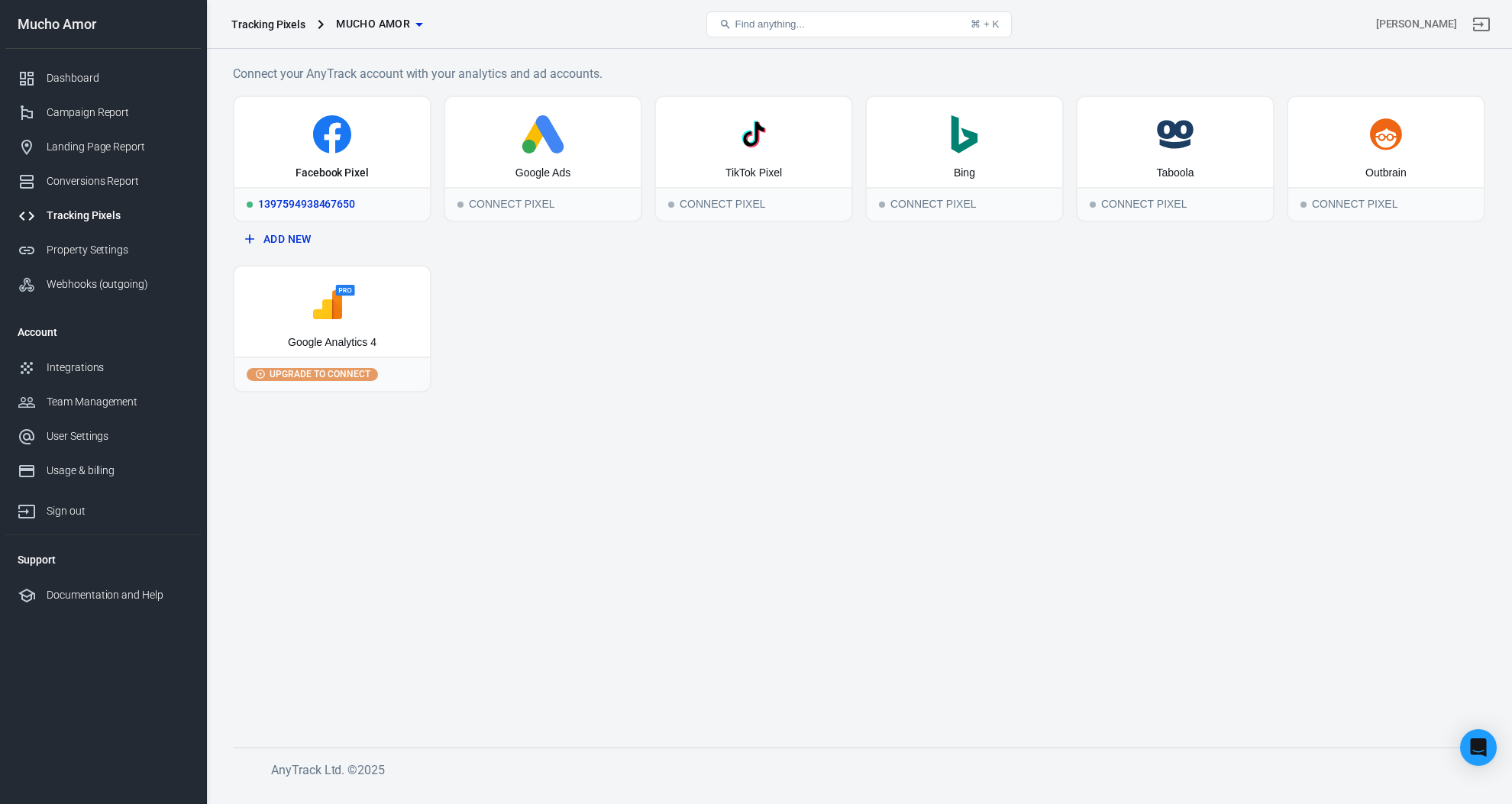
click at [373, 156] on div "Facebook Pixel" at bounding box center [331, 142] width 195 height 90
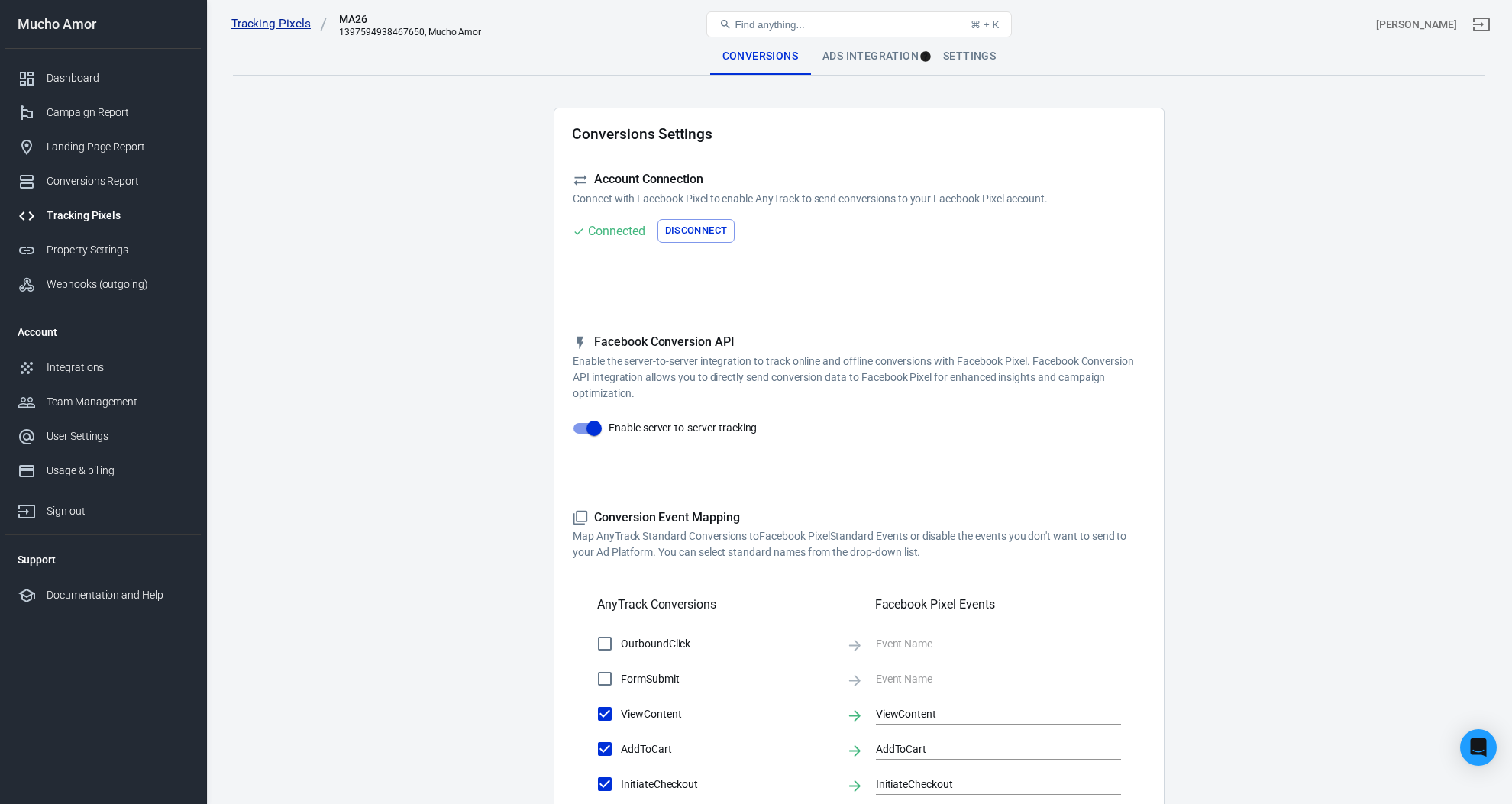
click at [278, 26] on link "Tracking Pixels" at bounding box center [280, 24] width 96 height 16
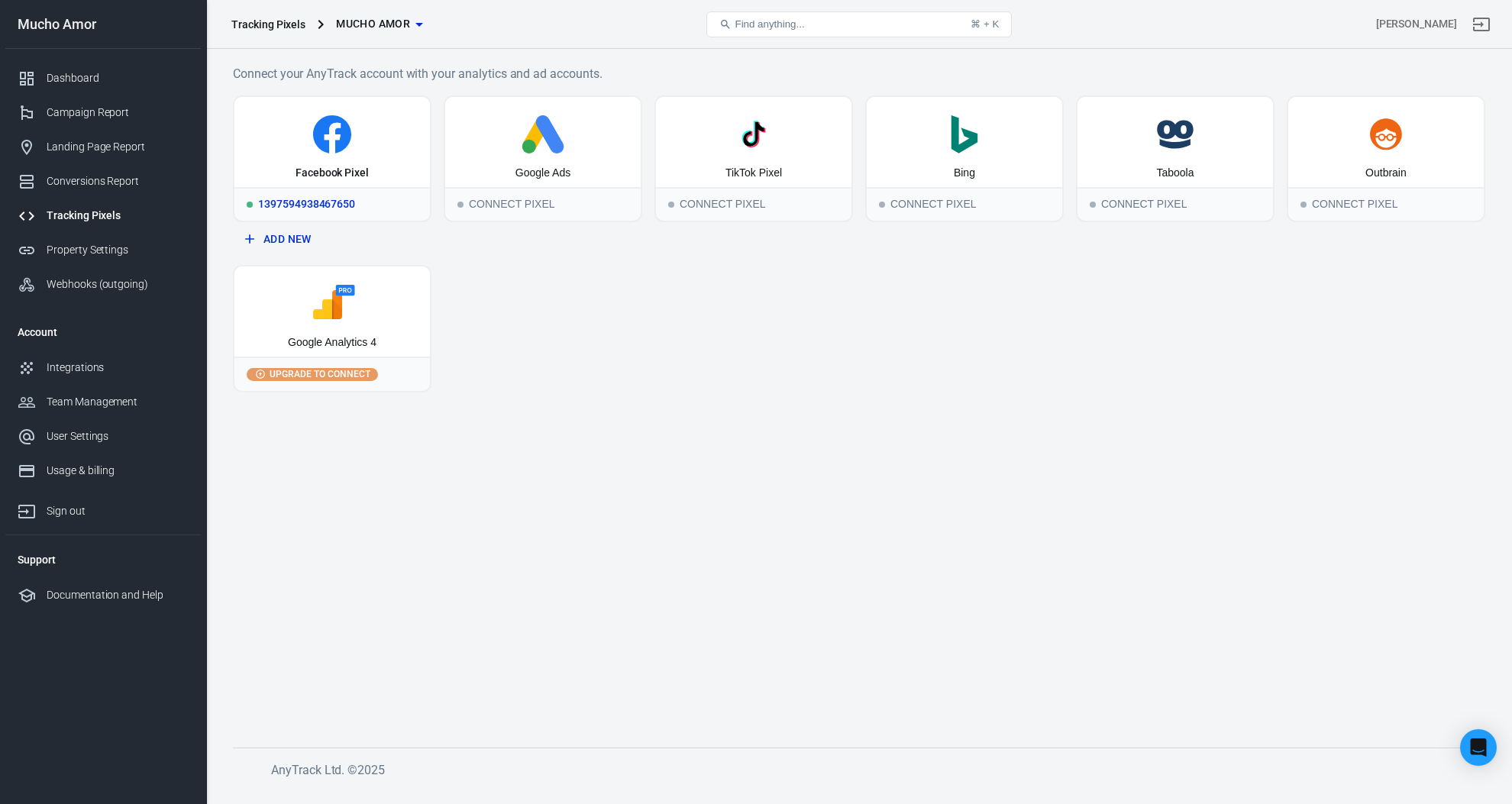
click at [373, 163] on div "Facebook Pixel" at bounding box center [331, 142] width 195 height 90
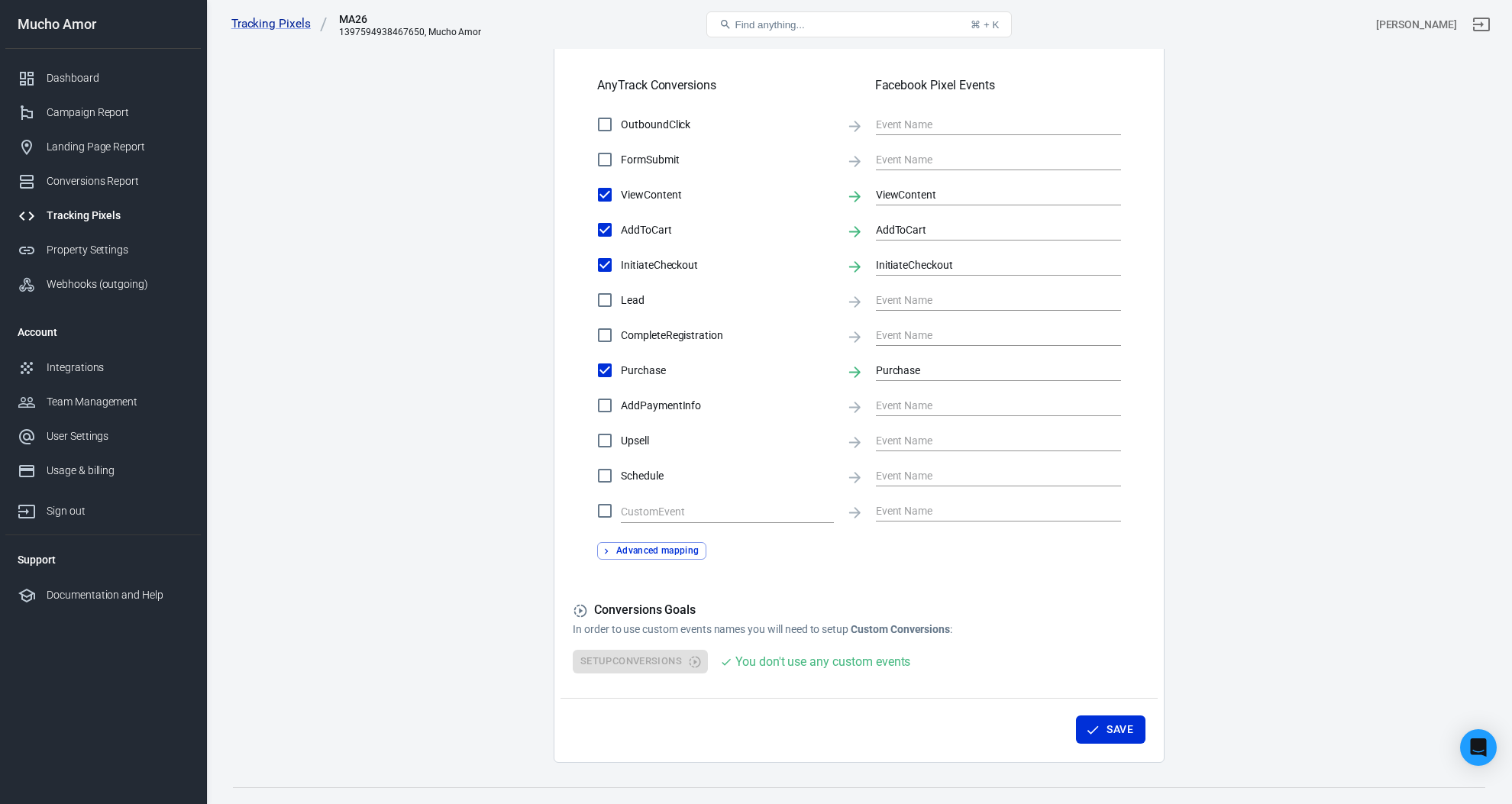
scroll to position [521, 0]
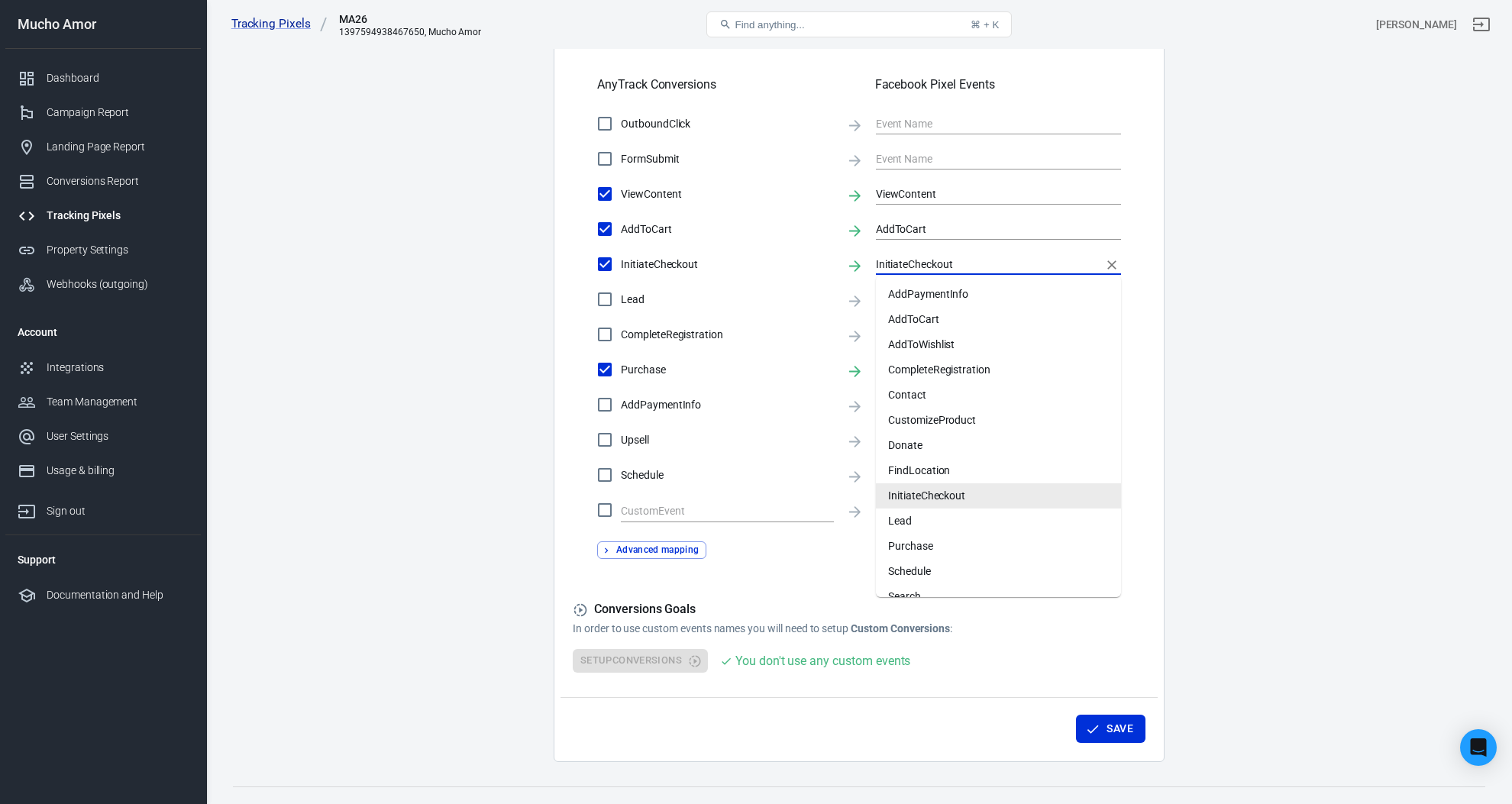
click at [929, 265] on input "InitiateCheckout" at bounding box center [986, 264] width 222 height 19
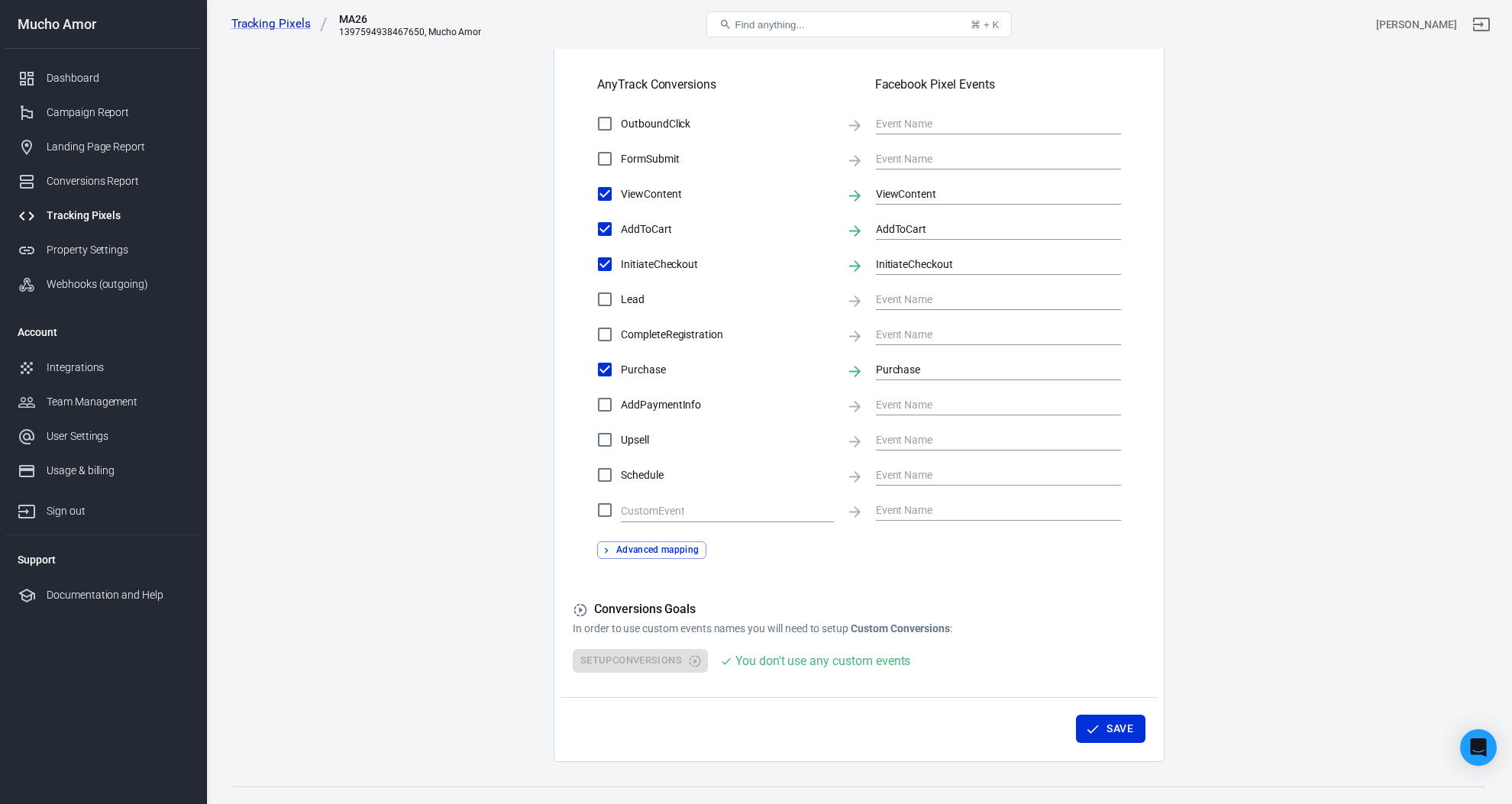
click at [1299, 395] on main "Conversions Ads Integration Settings Conversions Settings Account Connection Co…" at bounding box center [859, 140] width 1252 height 1244
click at [1113, 728] on button "Save" at bounding box center [1111, 729] width 70 height 28
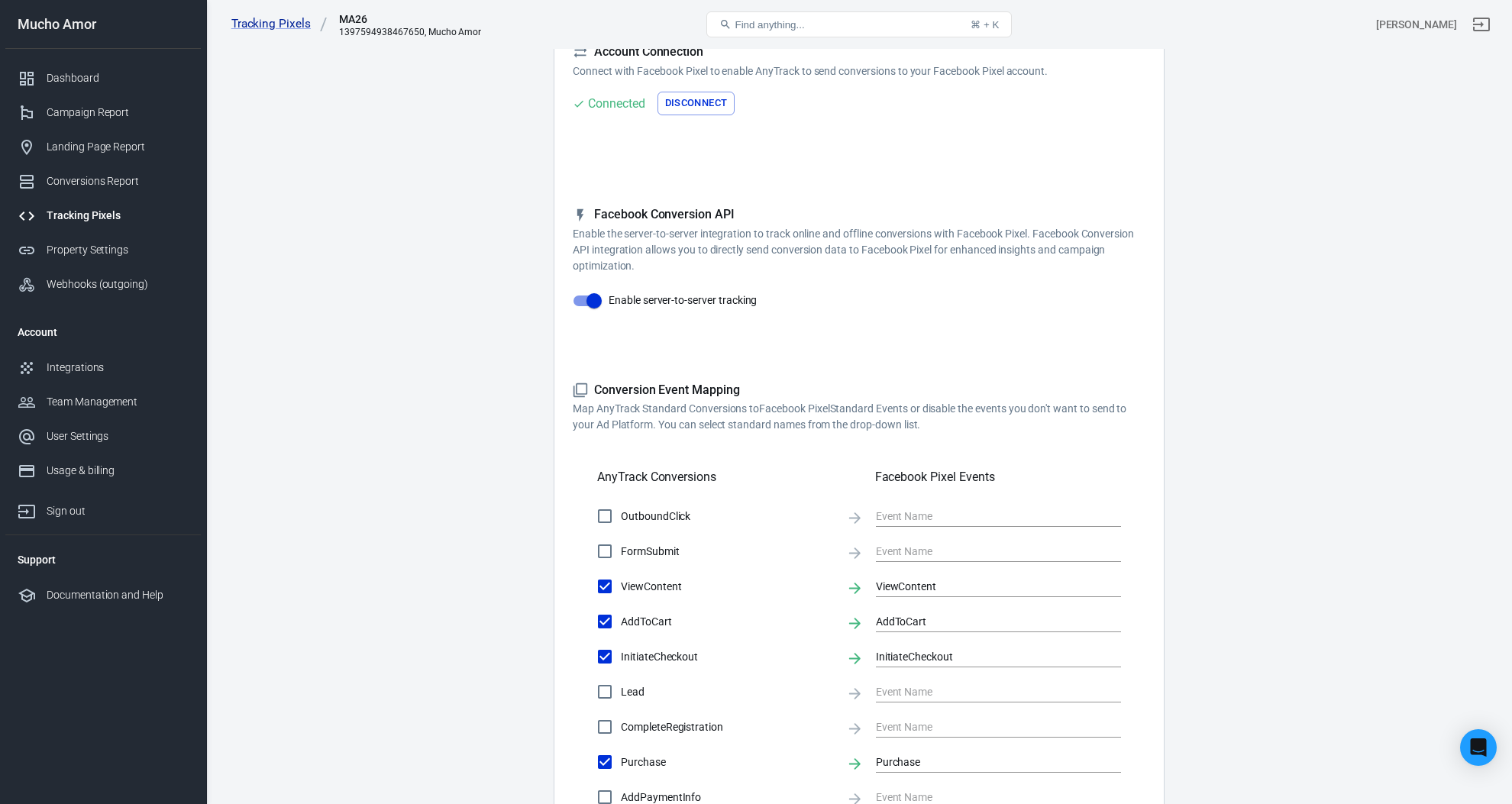
scroll to position [0, 0]
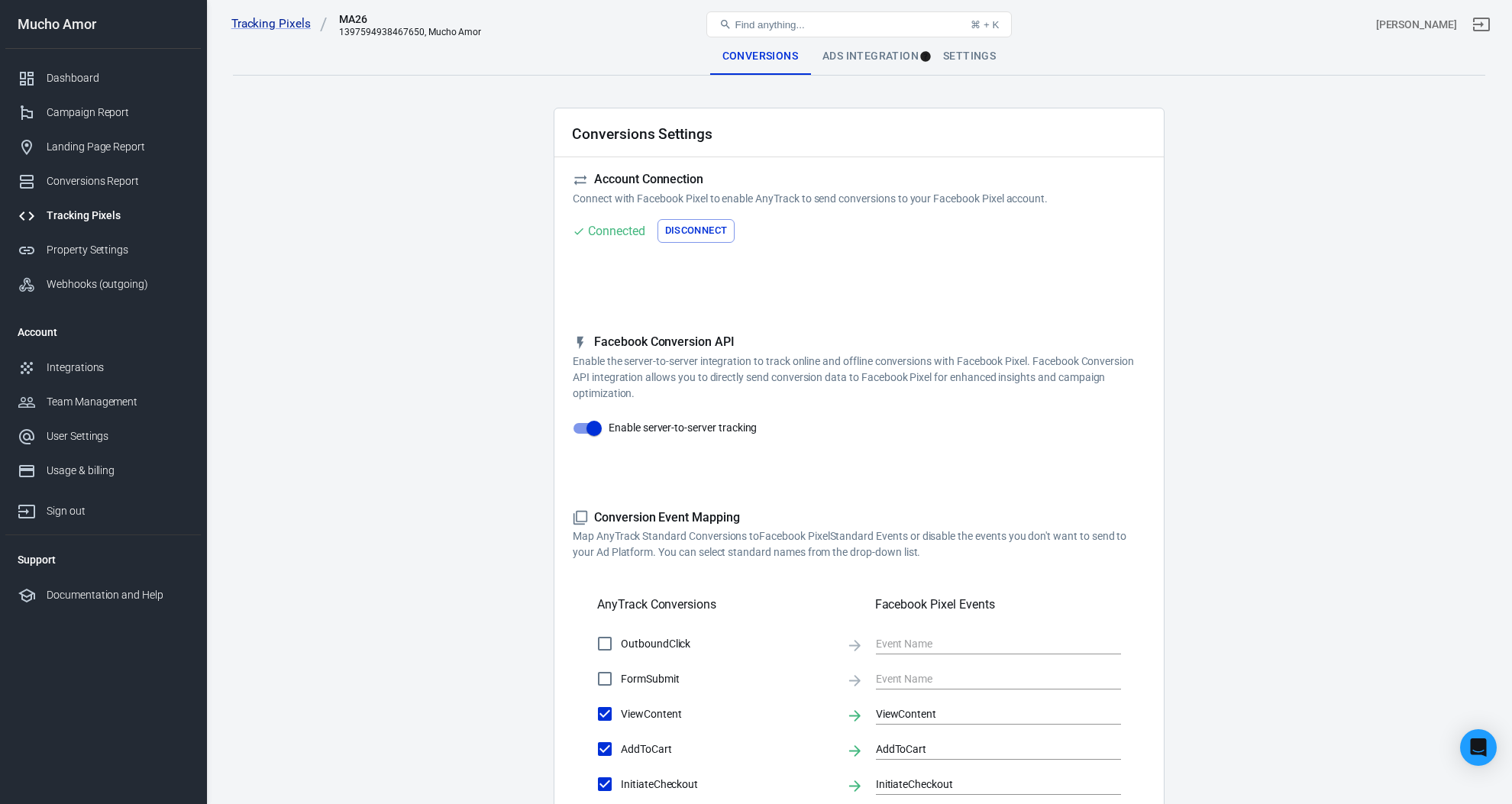
click at [893, 67] on div "Ads Integration" at bounding box center [871, 56] width 121 height 37
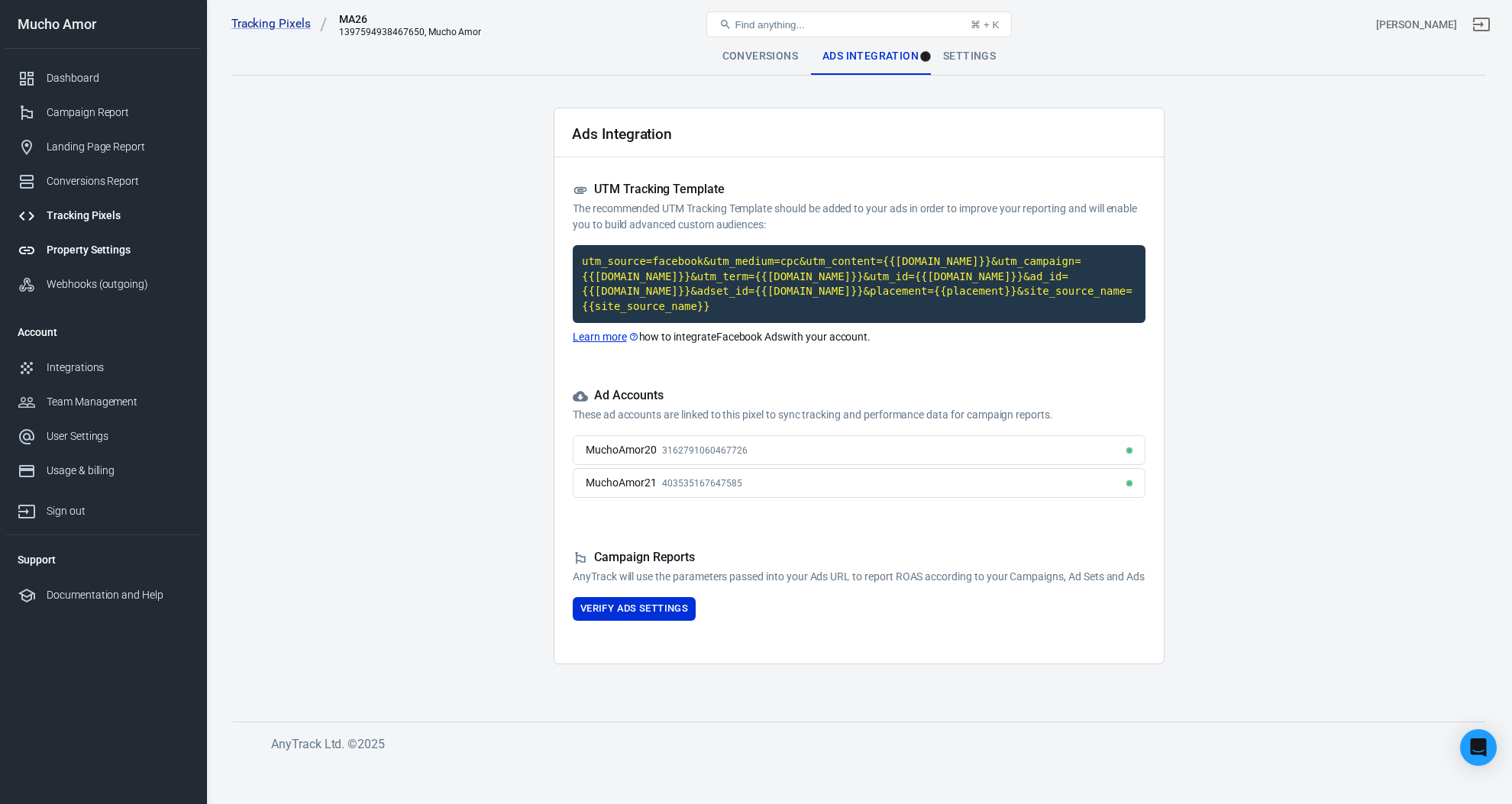
click at [124, 252] on div "Property Settings" at bounding box center [117, 249] width 142 height 16
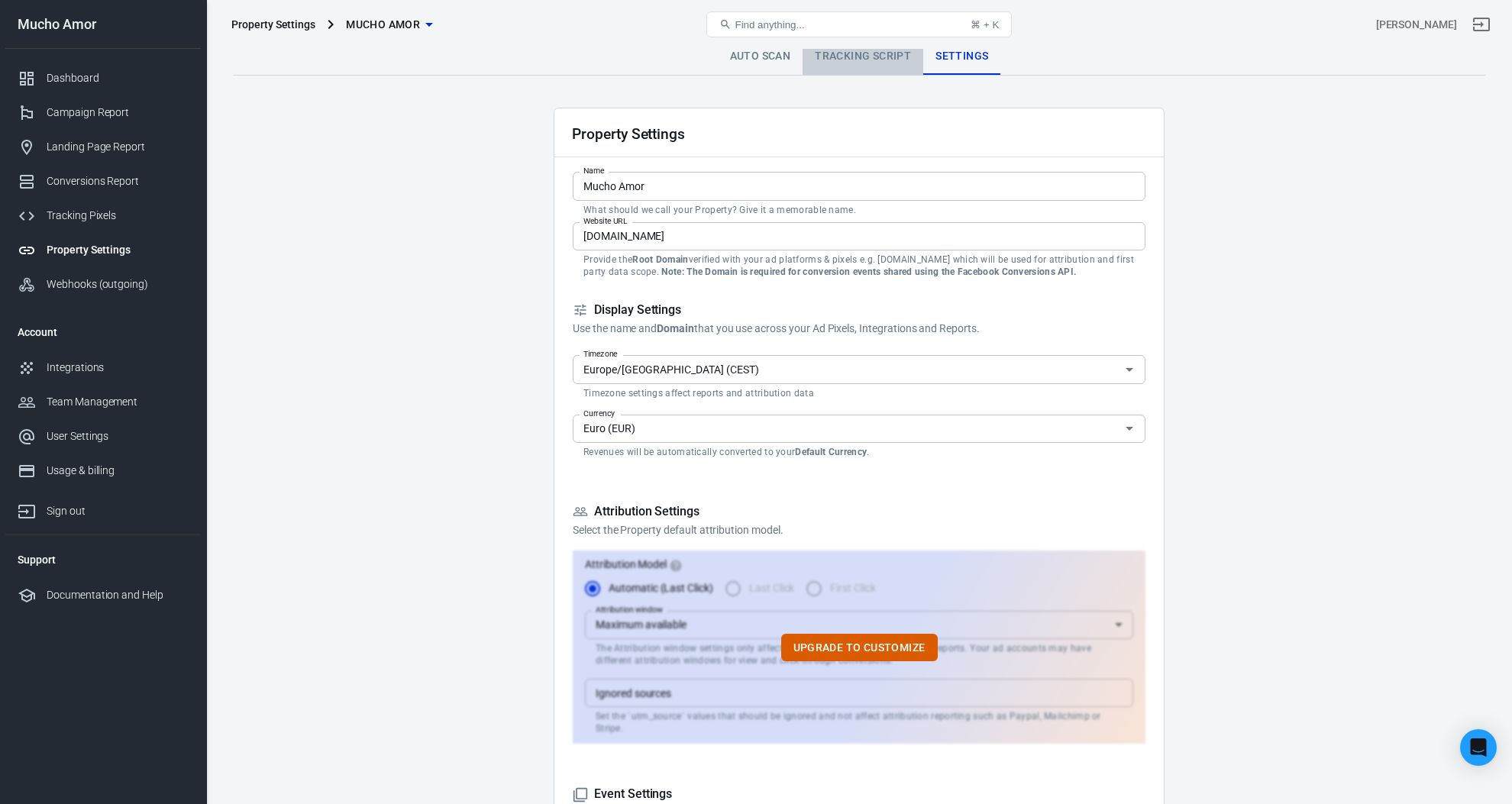
click at [852, 58] on link "Tracking Script" at bounding box center [863, 56] width 121 height 37
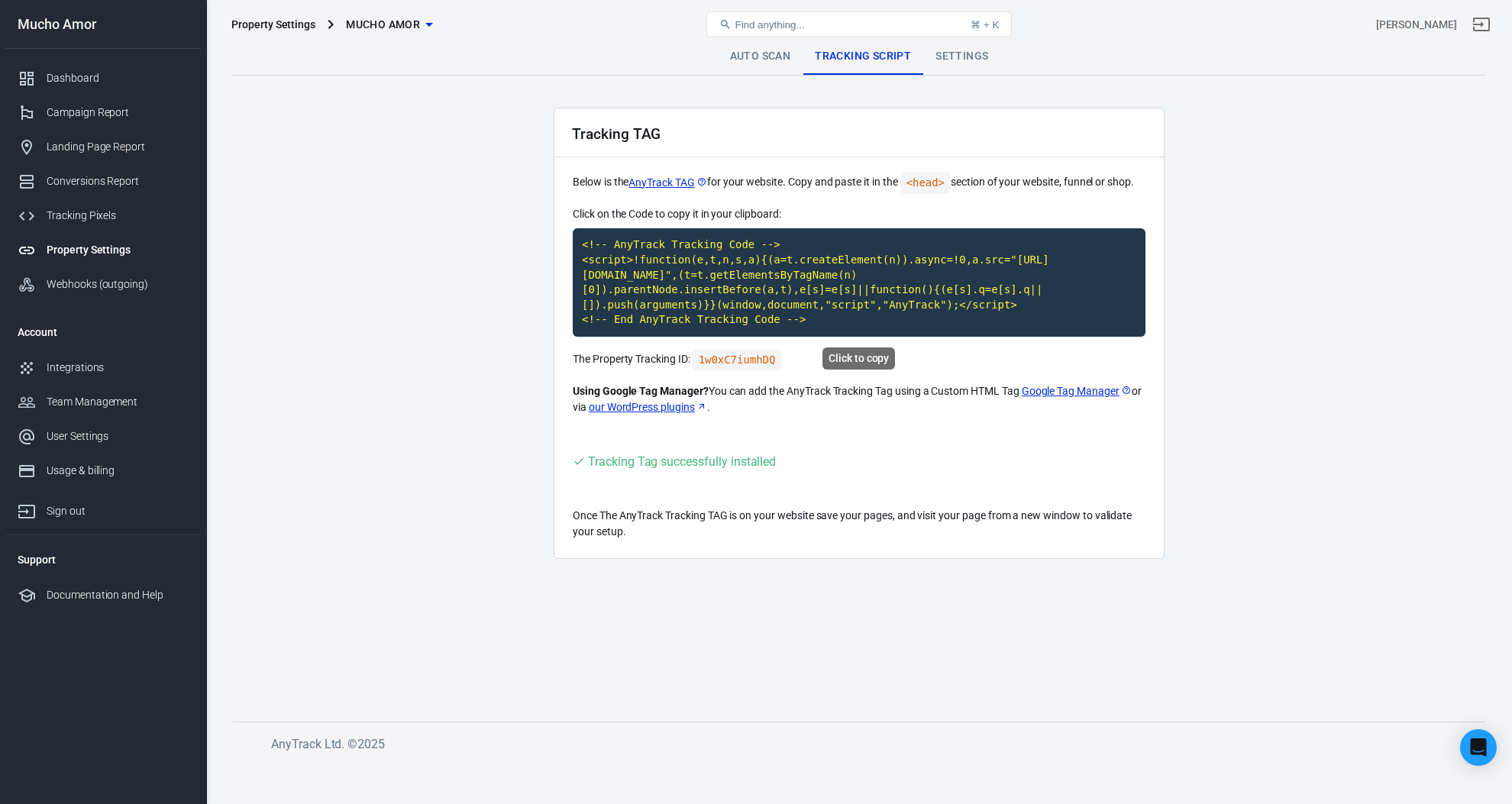
click at [719, 298] on code "<!-- AnyTrack Tracking Code --> <script>!function(e,t,n,s,a){(a=t.createElement…" at bounding box center [858, 282] width 572 height 109
click at [767, 54] on link "Auto Scan" at bounding box center [760, 56] width 86 height 37
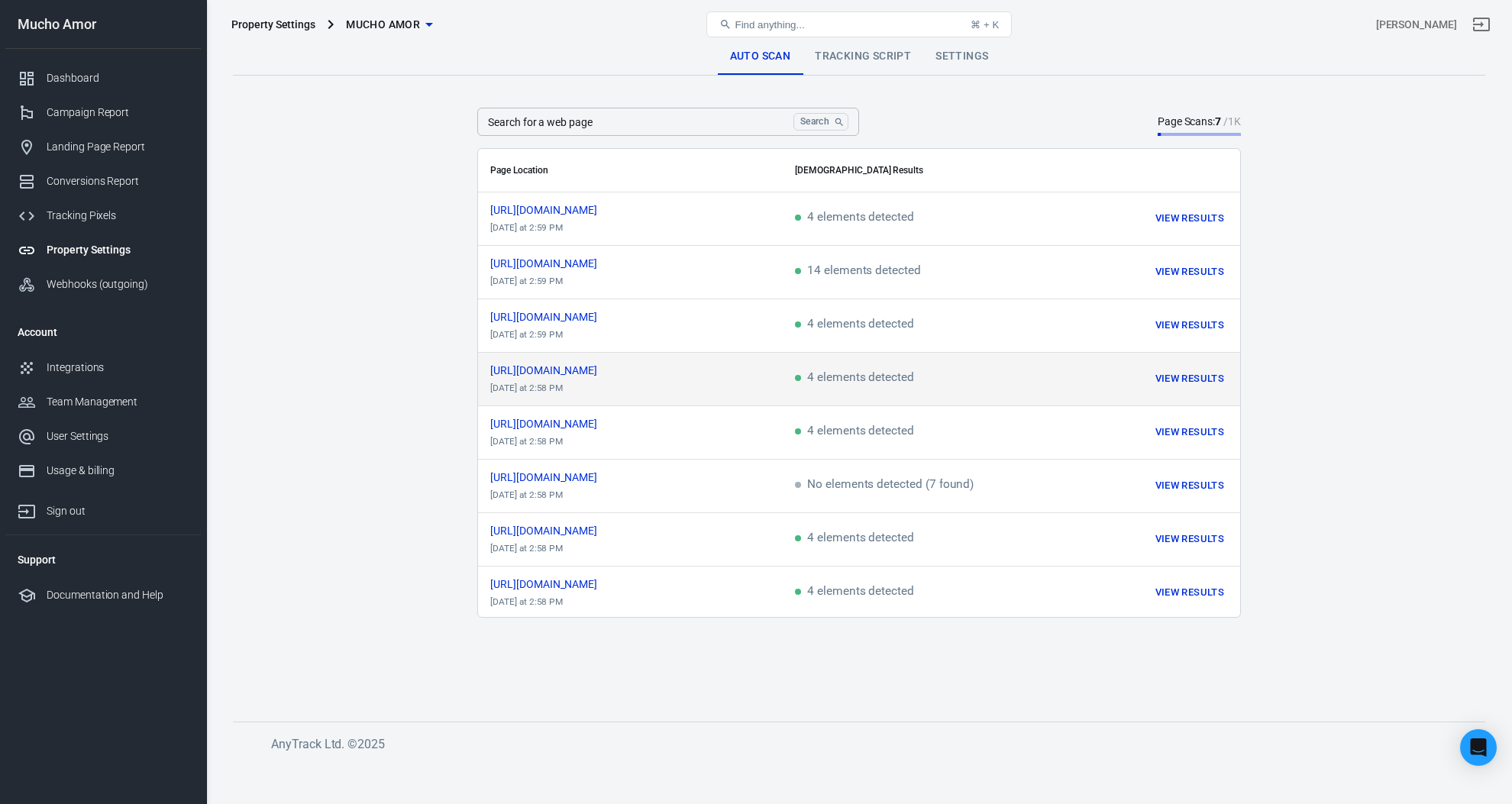
click at [641, 361] on td "[URL][DOMAIN_NAME] [DATE] at 2:58 PM" at bounding box center [630, 380] width 305 height 54
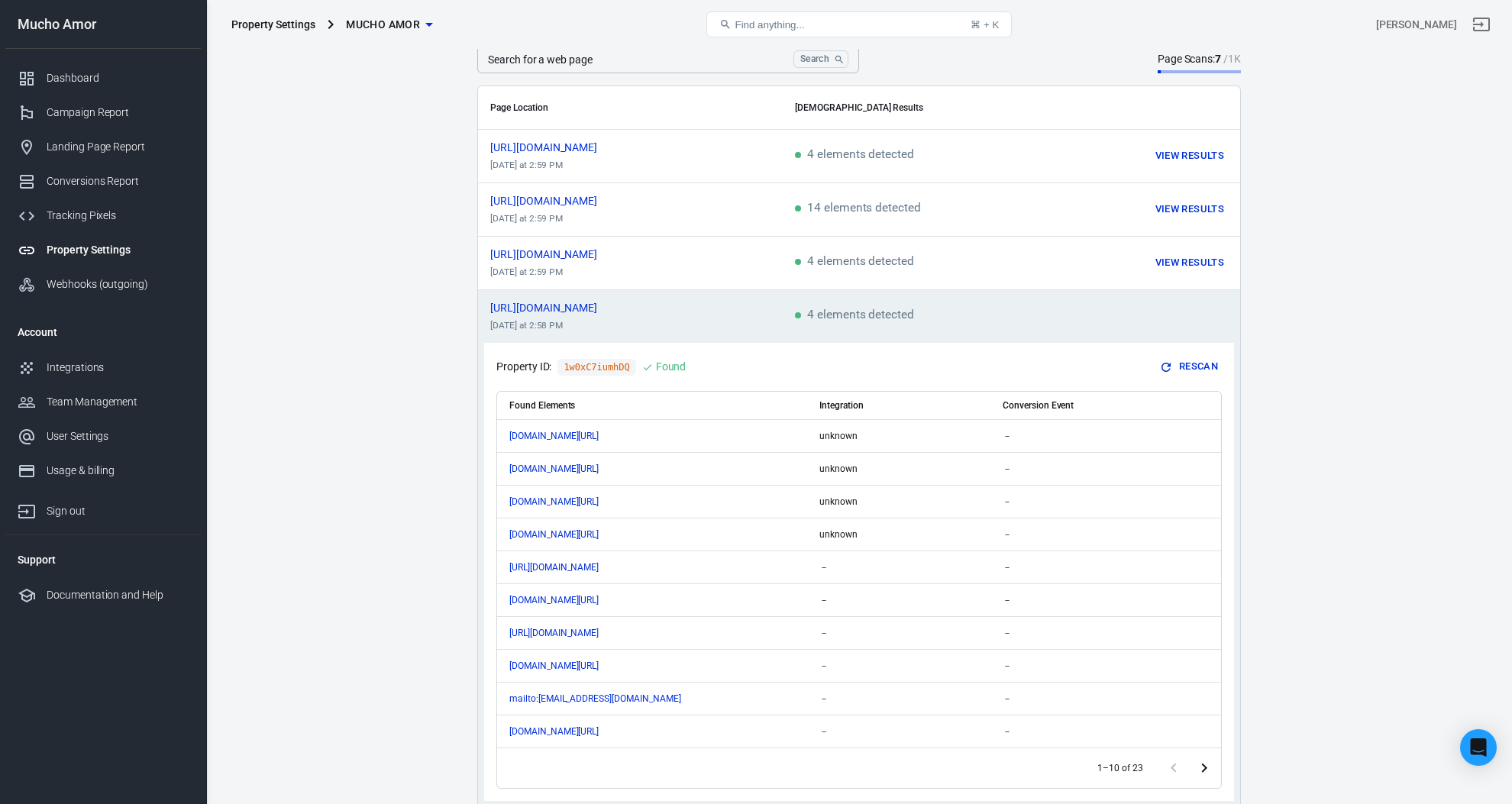
scroll to position [63, 0]
click at [624, 302] on span "[URL][DOMAIN_NAME]" at bounding box center [557, 306] width 134 height 10
click at [592, 306] on span "[URL][DOMAIN_NAME]" at bounding box center [557, 306] width 134 height 10
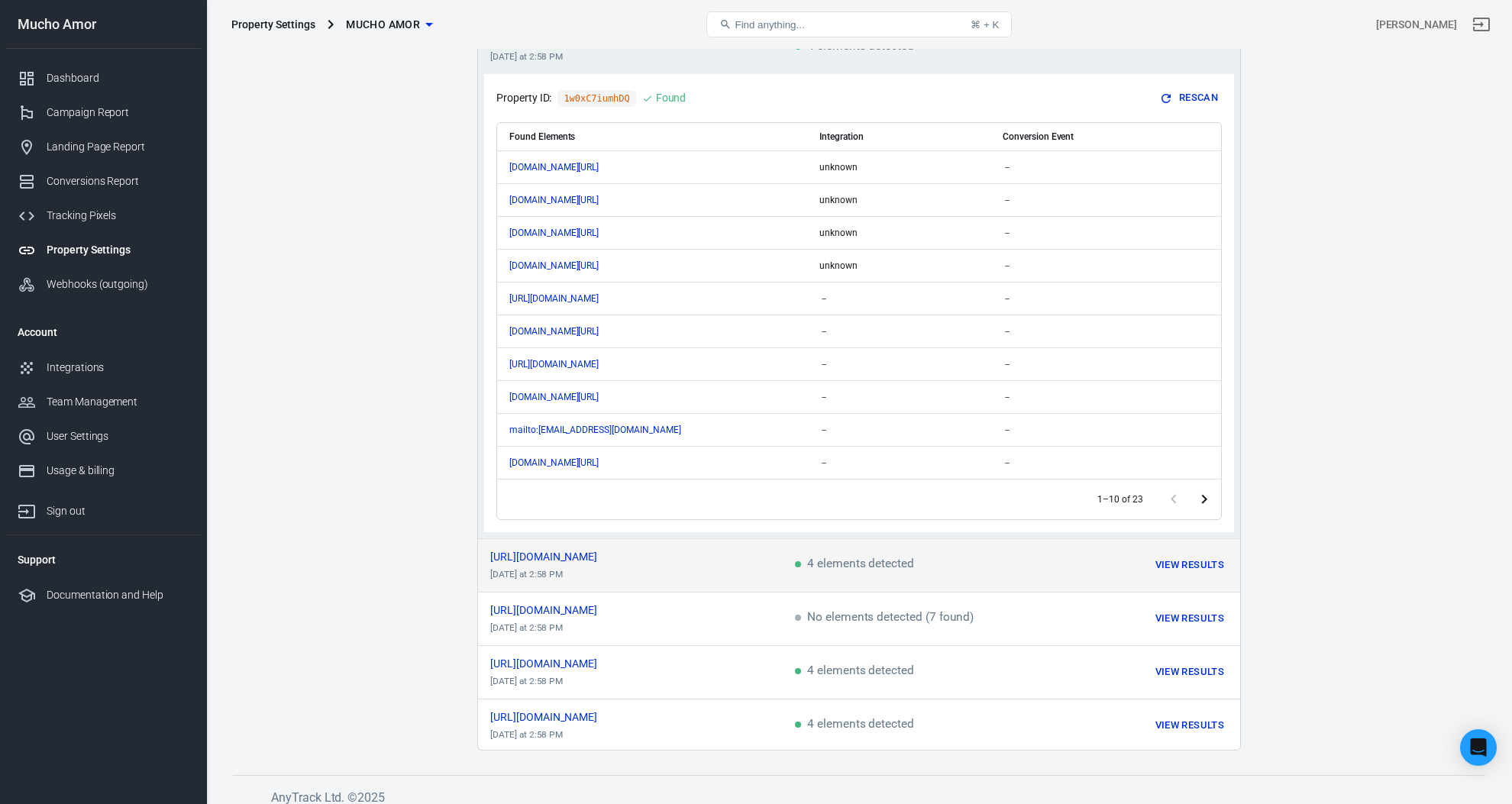
click at [608, 589] on td "https://muchoamor.it/emozi...e-cromantica/ today at 2:58 PM" at bounding box center [630, 565] width 305 height 54
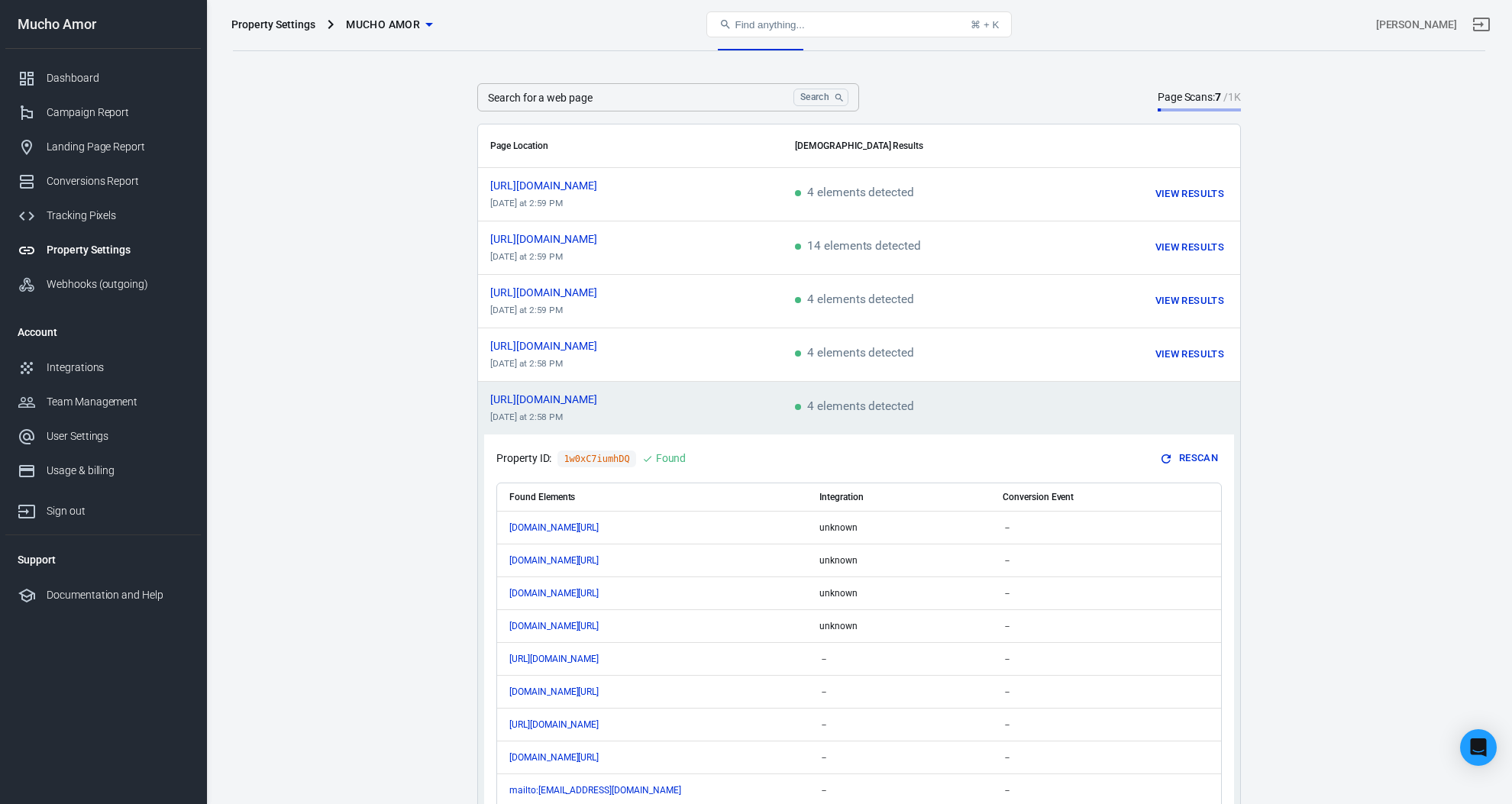
scroll to position [26, 0]
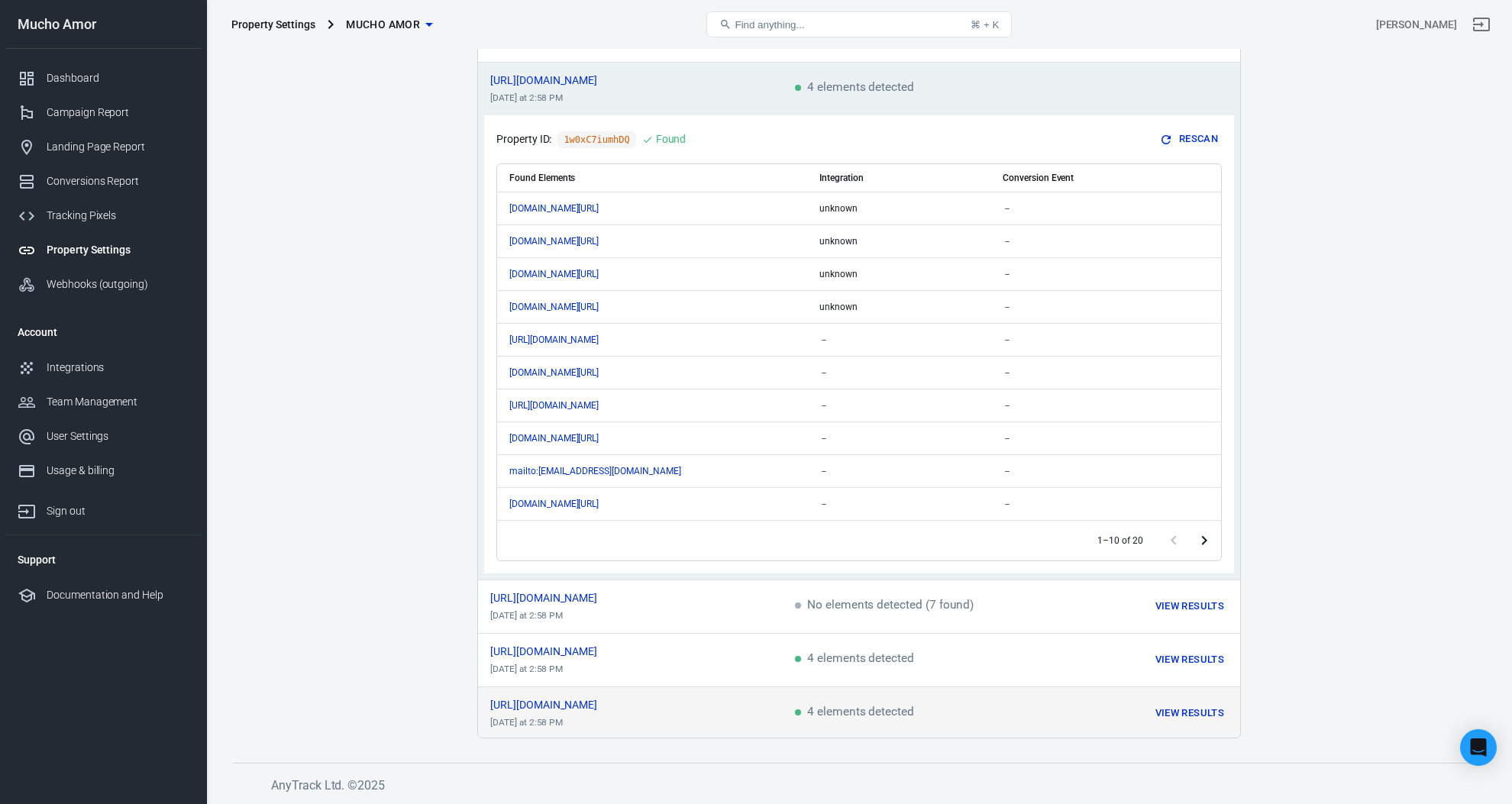
click at [739, 717] on td "https://muchoamor.it/ today at 2:58 PM" at bounding box center [630, 713] width 305 height 54
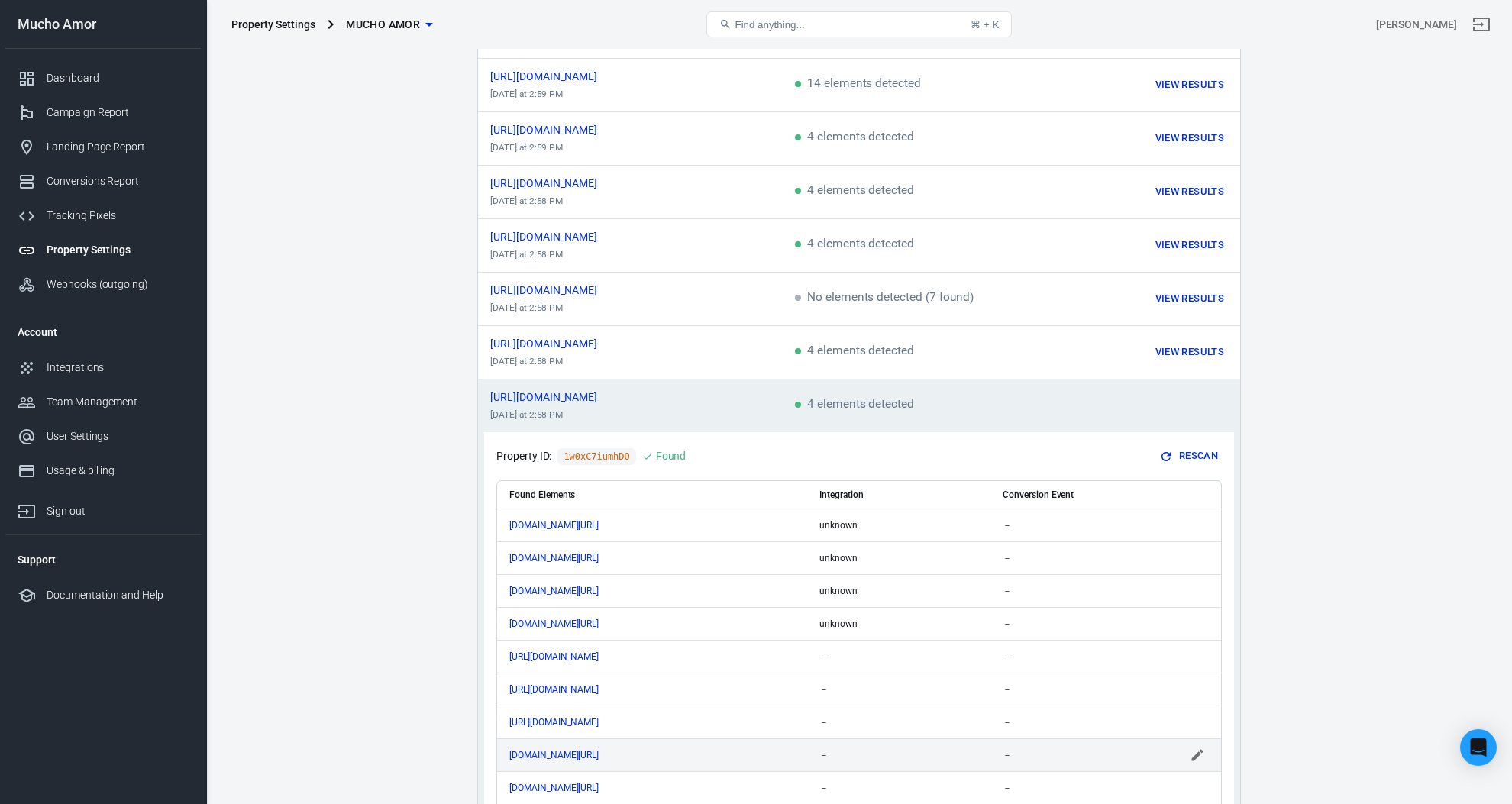
scroll to position [0, 0]
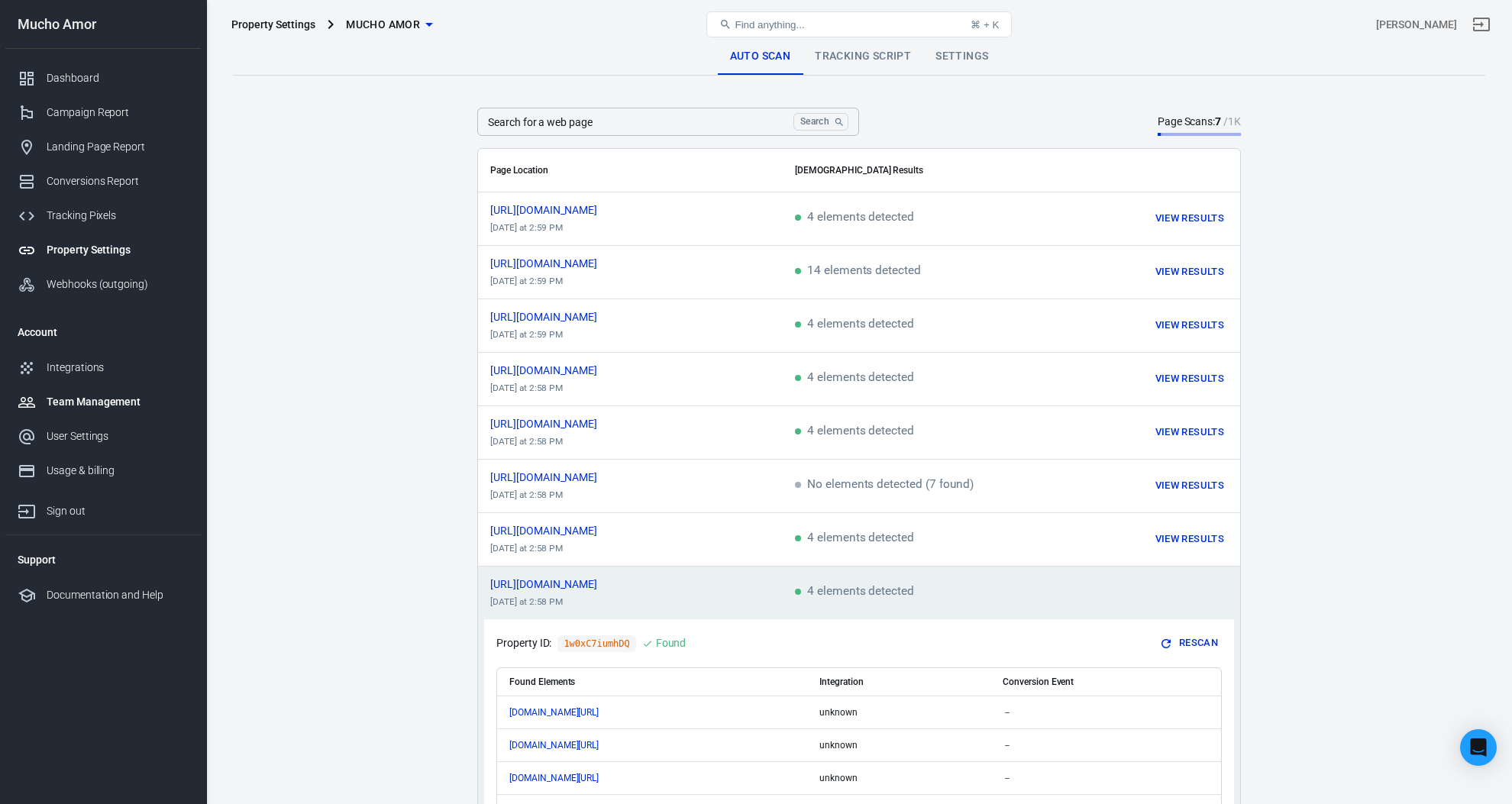
click at [114, 404] on div "Team Management" at bounding box center [117, 402] width 142 height 16
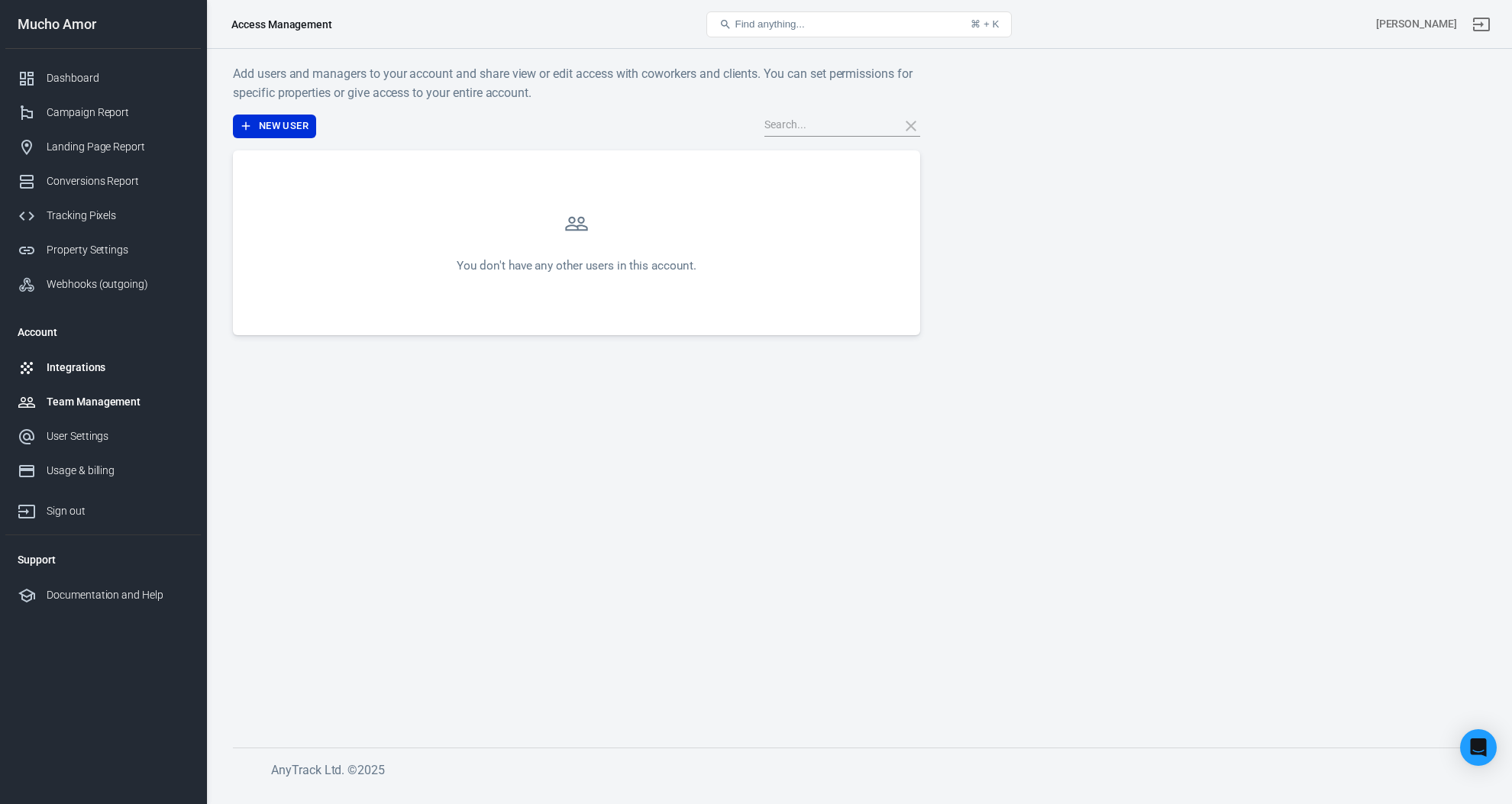
click at [103, 377] on link "Integrations" at bounding box center [103, 368] width 195 height 34
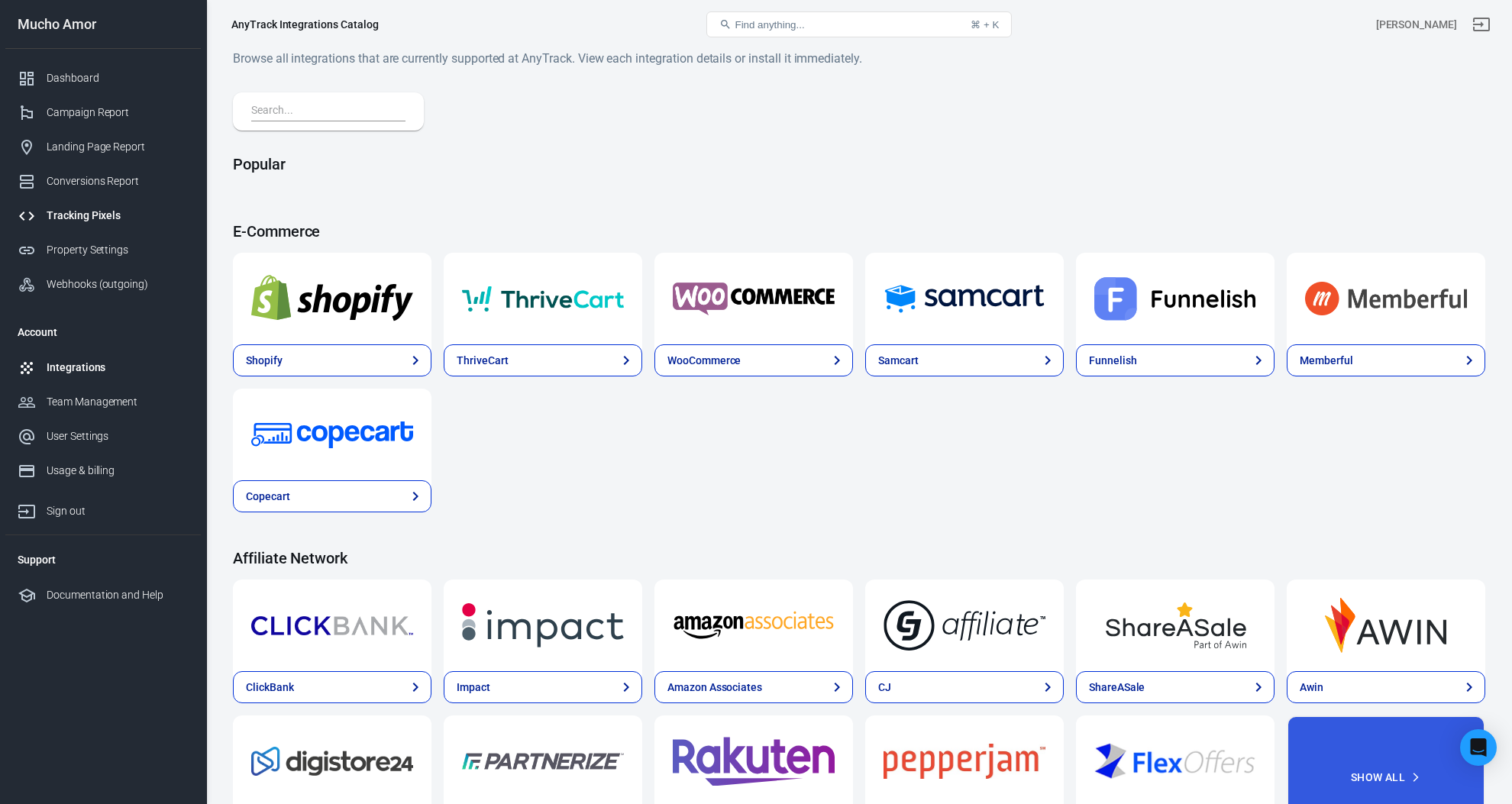
click at [116, 214] on div "Tracking Pixels" at bounding box center [117, 215] width 142 height 16
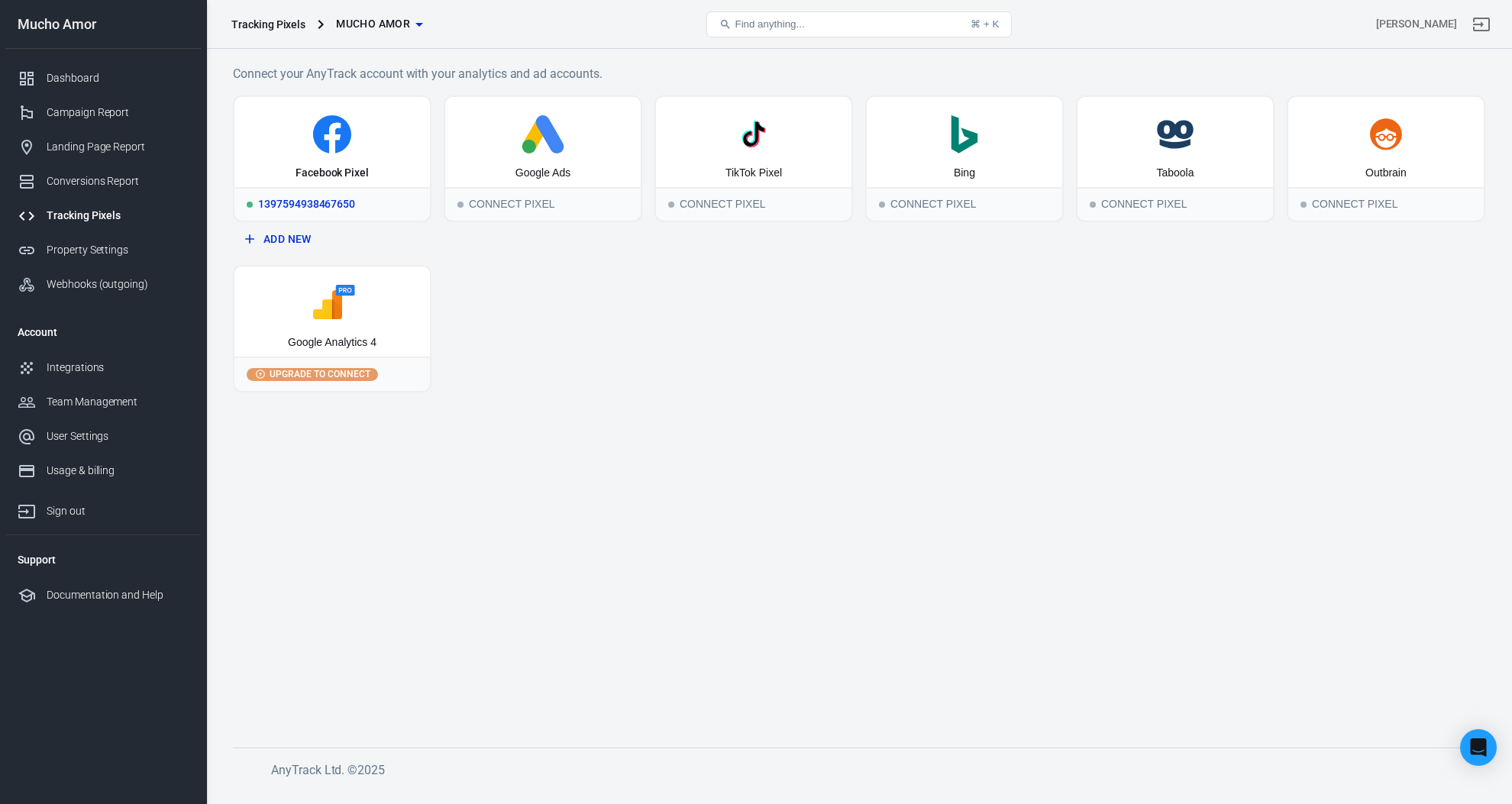
click at [352, 201] on div "1397594938467650" at bounding box center [331, 204] width 195 height 34
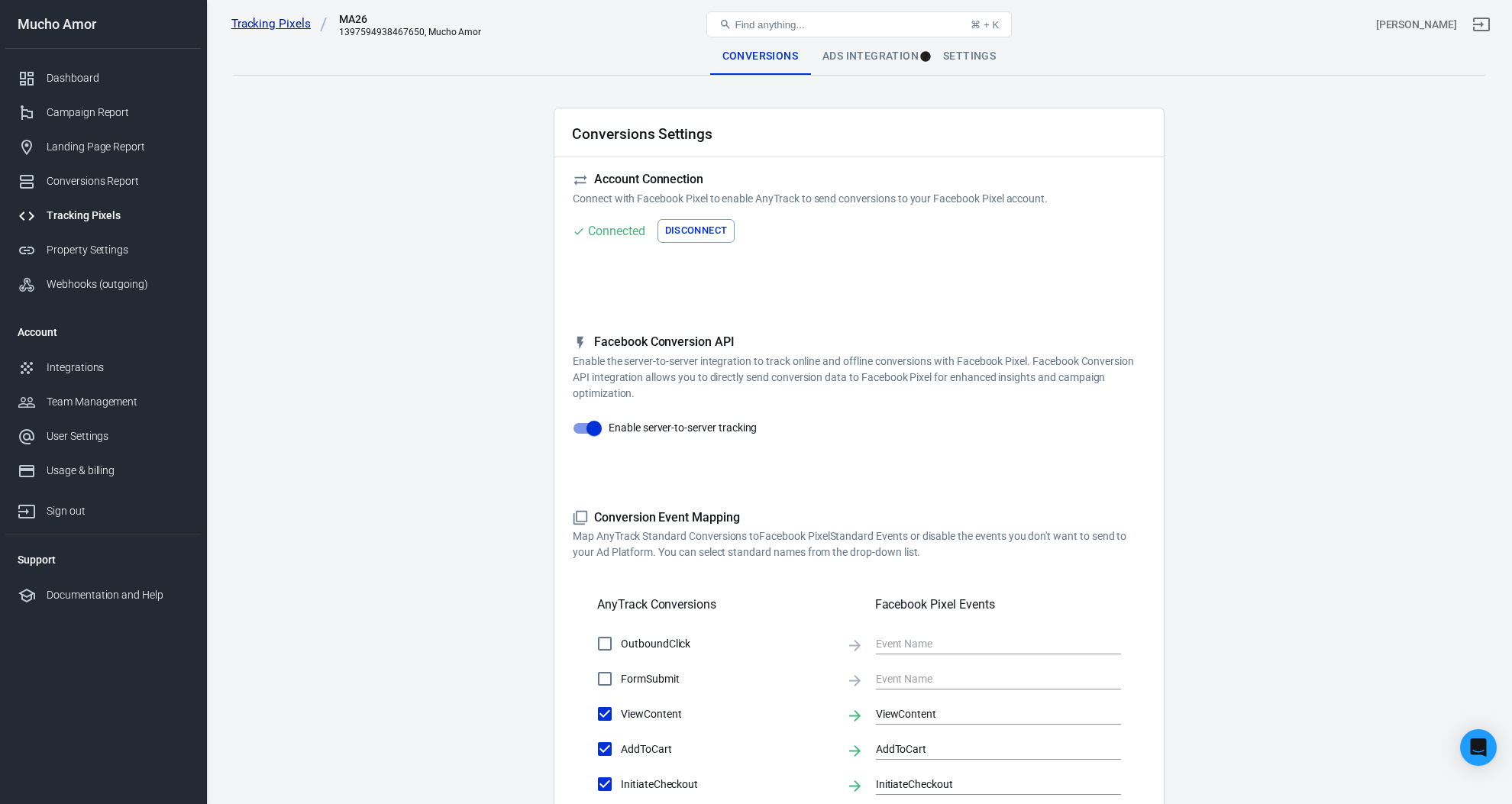
click at [281, 22] on link "Tracking Pixels" at bounding box center [280, 24] width 96 height 16
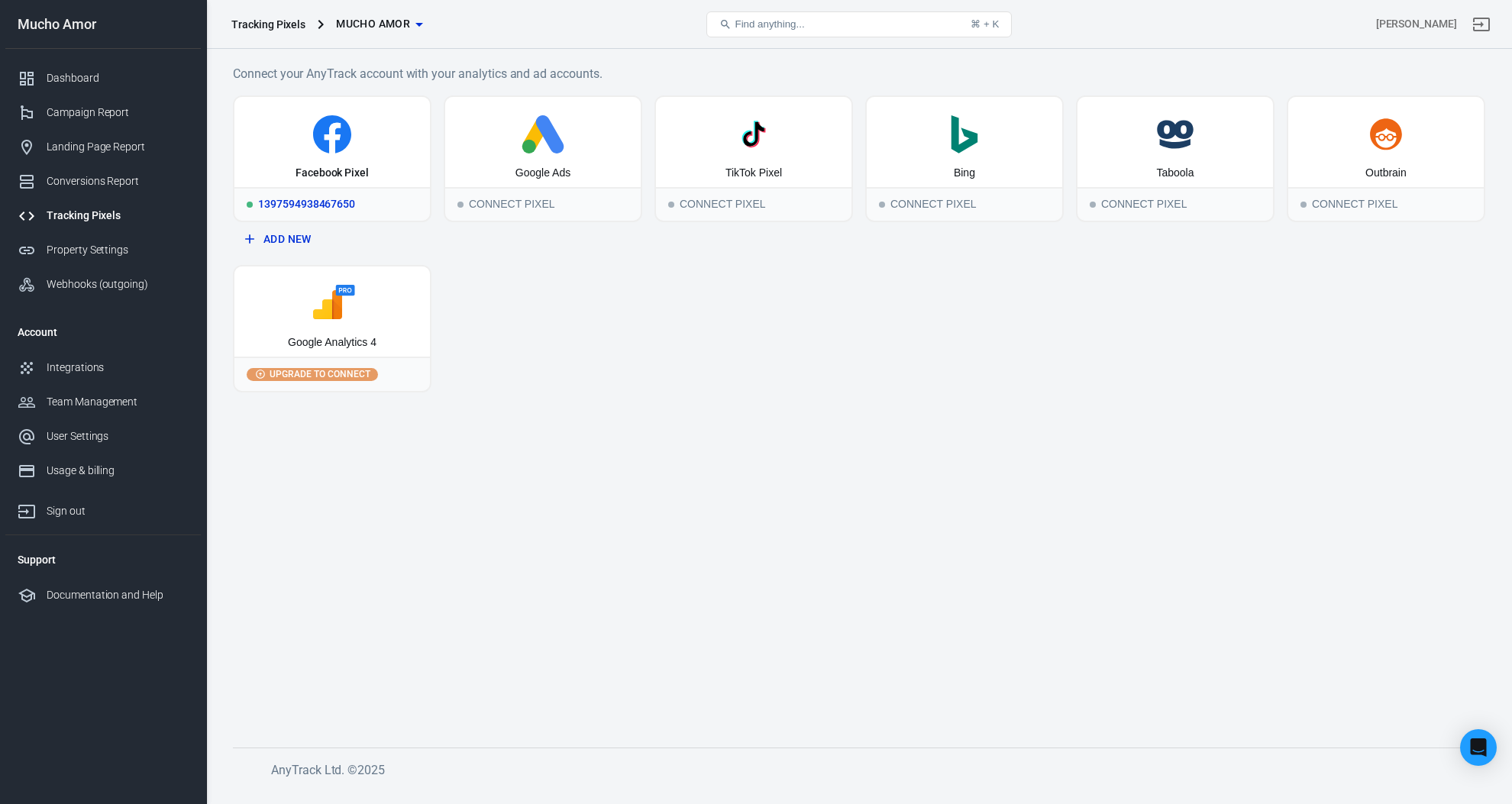
click at [382, 196] on div "1397594938467650" at bounding box center [331, 204] width 195 height 34
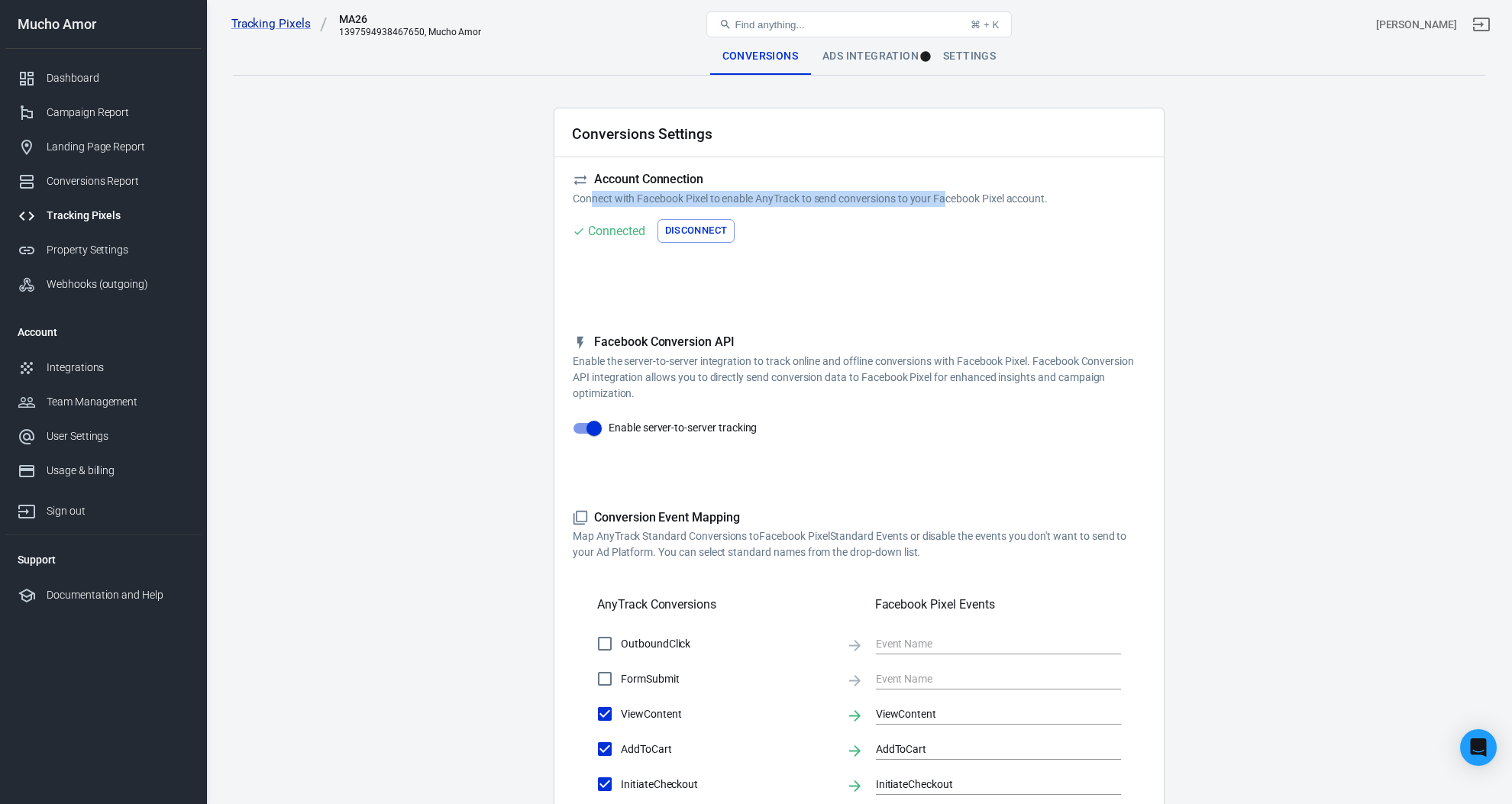
drag, startPoint x: 589, startPoint y: 200, endPoint x: 952, endPoint y: 205, distance: 363.0
click at [951, 205] on p "Connect with Facebook Pixel to enable AnyTrack to send conversions to your Face…" at bounding box center [858, 198] width 572 height 16
click at [955, 205] on p "Connect with Facebook Pixel to enable AnyTrack to send conversions to your Face…" at bounding box center [858, 198] width 572 height 16
click at [851, 58] on div "Ads Integration" at bounding box center [871, 56] width 121 height 37
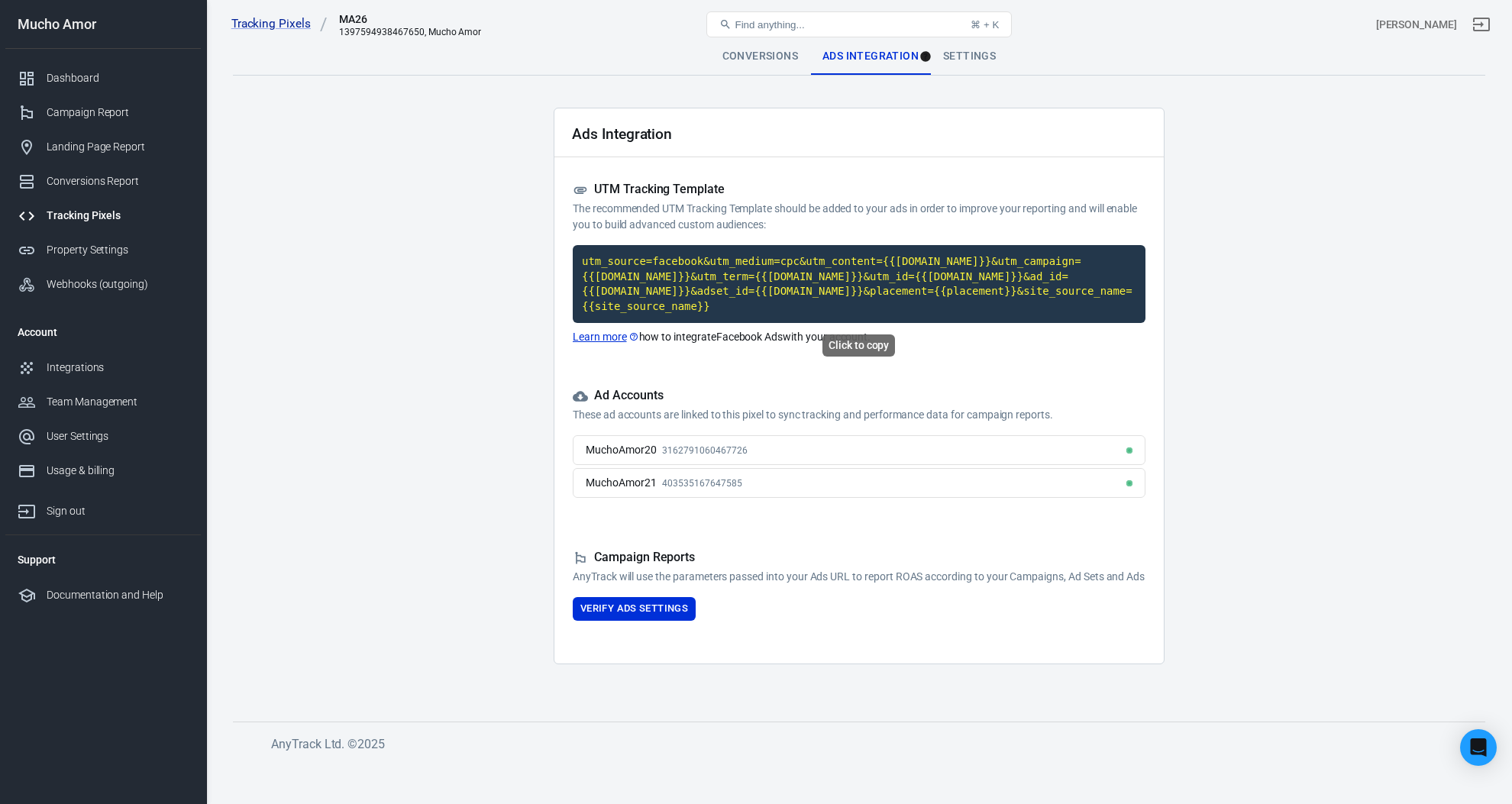
click at [788, 281] on code "utm_source=facebook&utm_medium=cpc&utm_content={{[DOMAIN_NAME]}}&utm_campaign={…" at bounding box center [858, 284] width 572 height 77
